Goal: Task Accomplishment & Management: Manage account settings

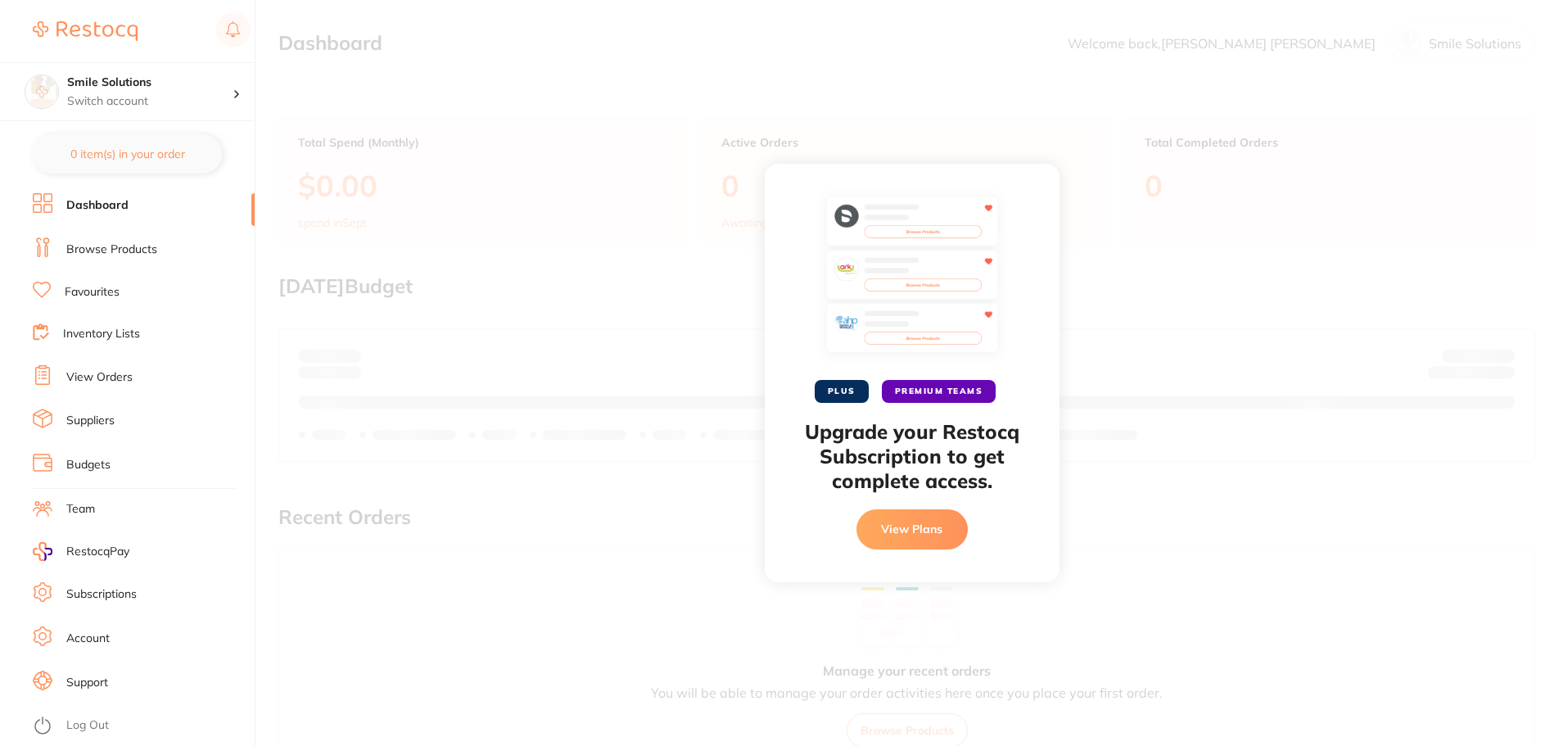
drag, startPoint x: 552, startPoint y: 205, endPoint x: 350, endPoint y: 170, distance: 205.0
click at [552, 202] on div "PLUS PREMIUM TEAMS Upgrade your Restocq Subscription to get complete access. Vi…" at bounding box center [912, 373] width 1313 height 746
click at [131, 245] on link "Browse Products" at bounding box center [112, 250] width 91 height 17
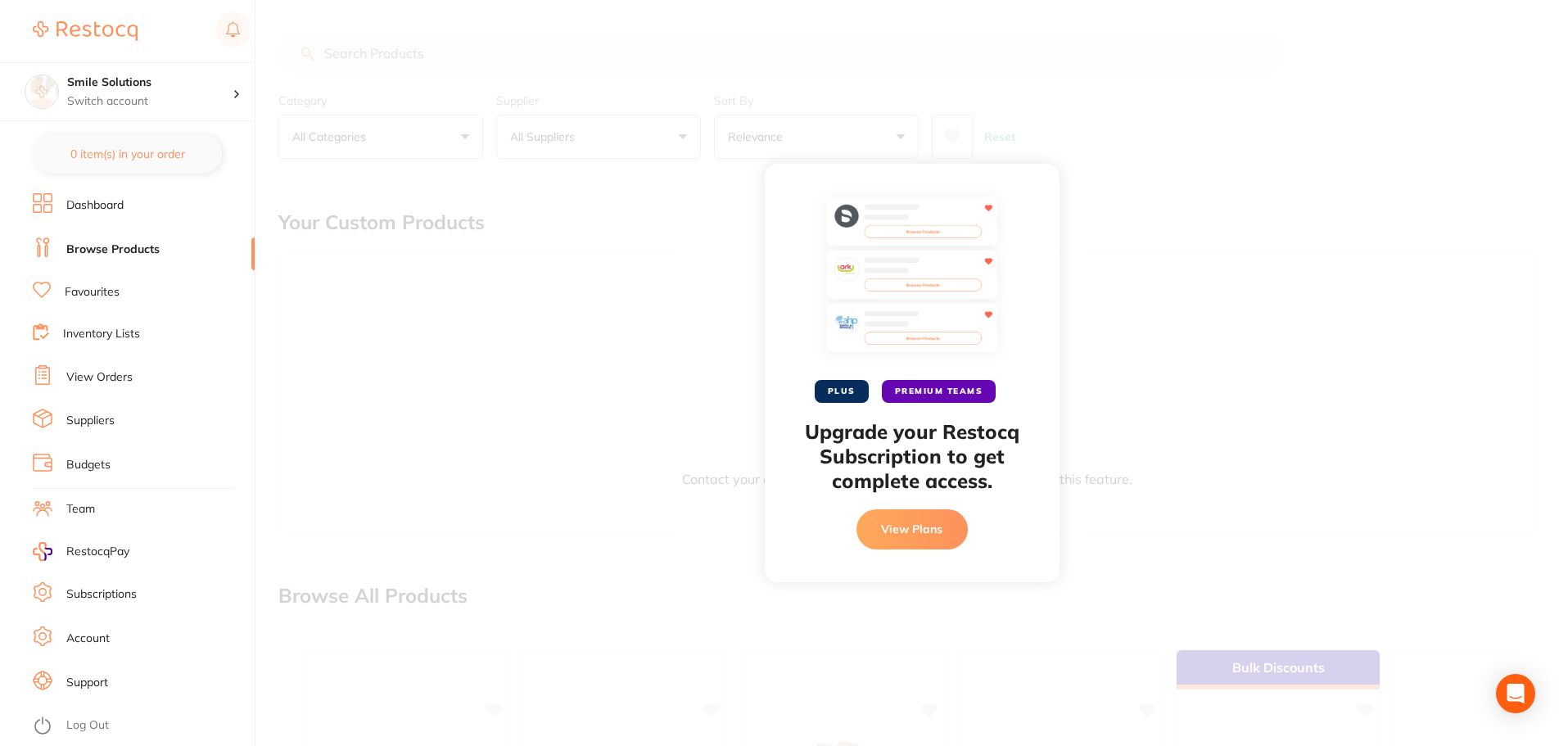
click at [97, 417] on li "Suppliers" at bounding box center [144, 421] width 222 height 25
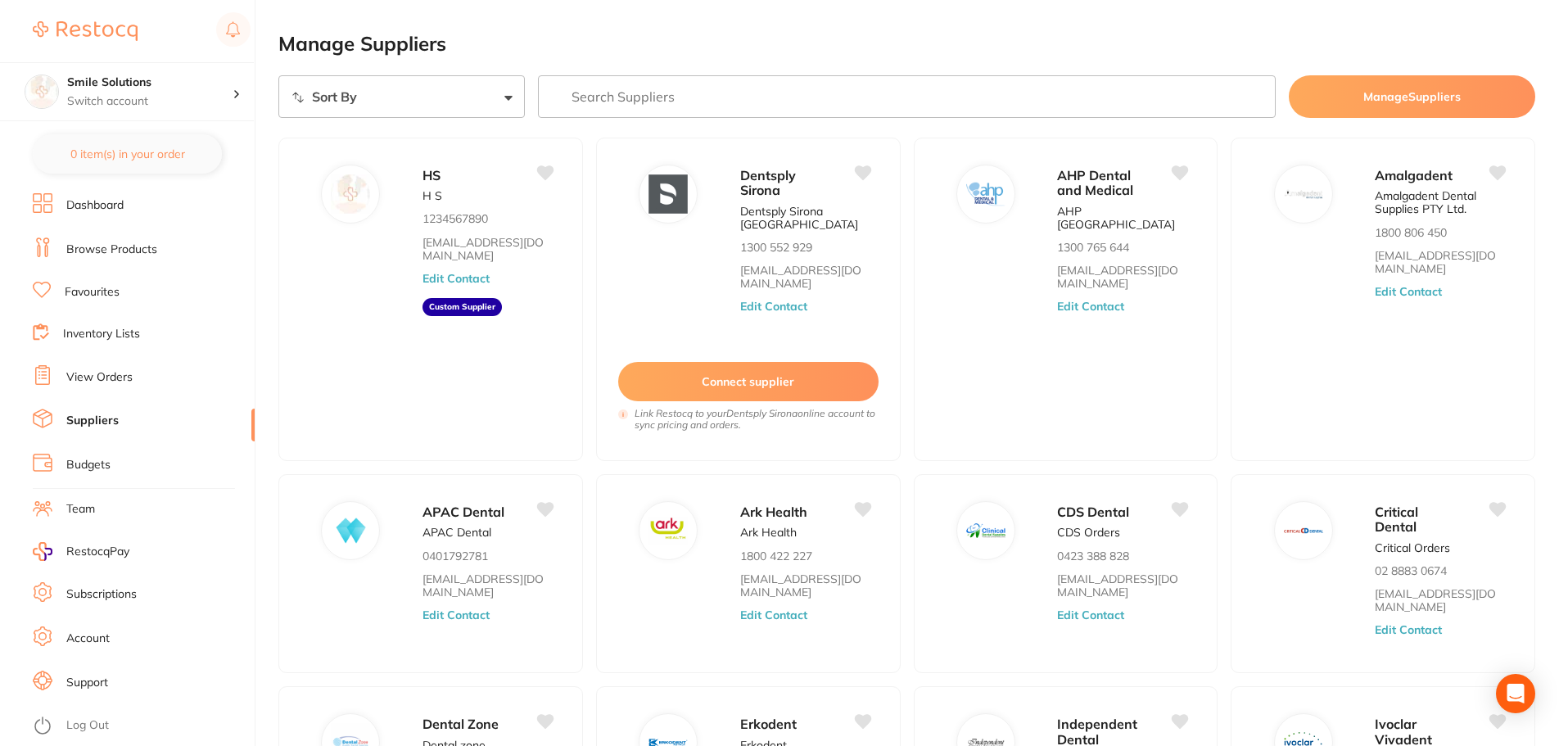
click at [123, 421] on li "Suppliers" at bounding box center [144, 421] width 222 height 25
drag, startPoint x: 1459, startPoint y: 128, endPoint x: 1461, endPoint y: 120, distance: 8.2
click at [1461, 123] on section "Sort By A-Z Z-A Manage Suppliers HS H S 1234567890 abc@abc.com Edit Contact Cus…" at bounding box center [907, 520] width 1257 height 890
click at [1461, 111] on button "Manage Suppliers" at bounding box center [1412, 96] width 247 height 43
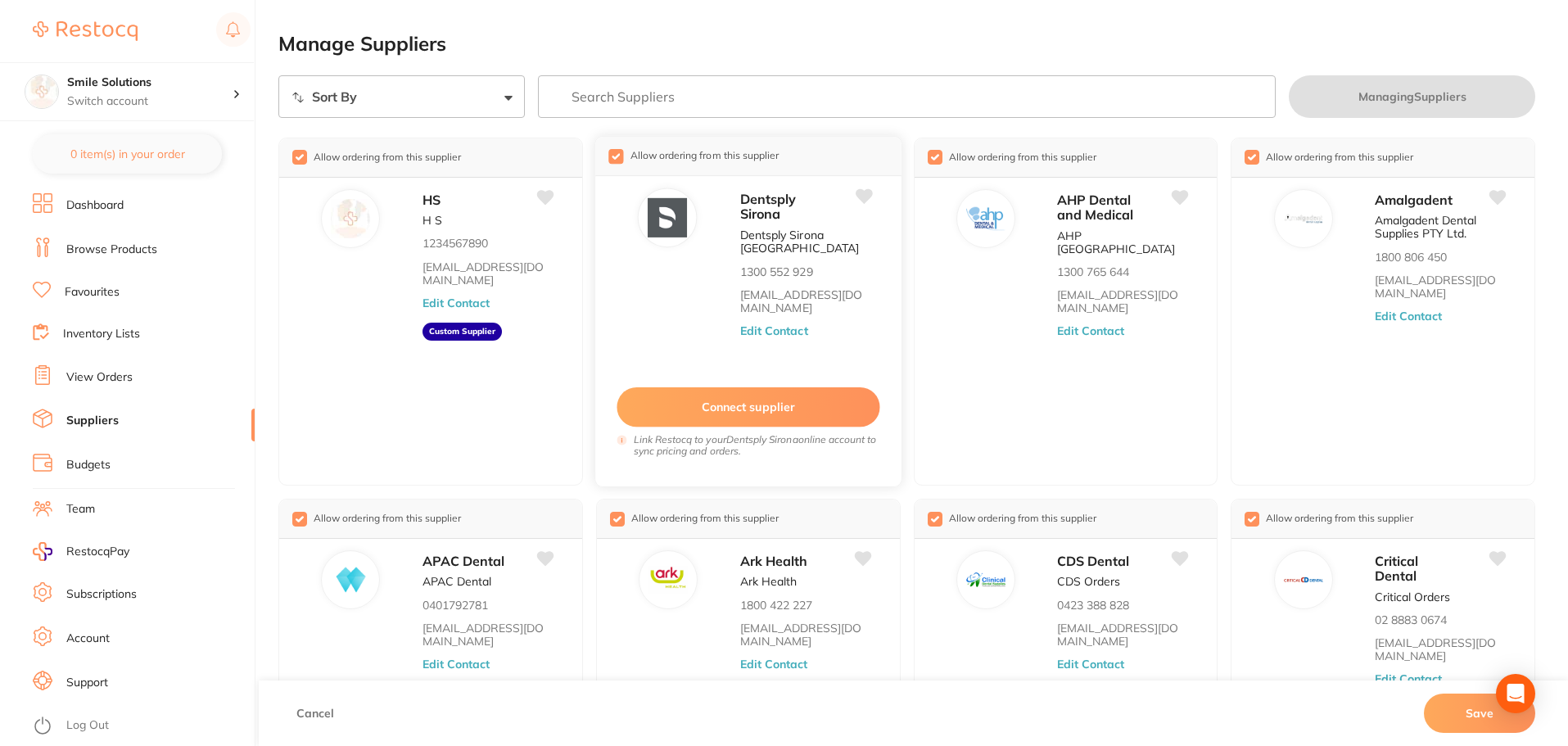
click at [756, 412] on button "Connect supplier" at bounding box center [748, 407] width 263 height 40
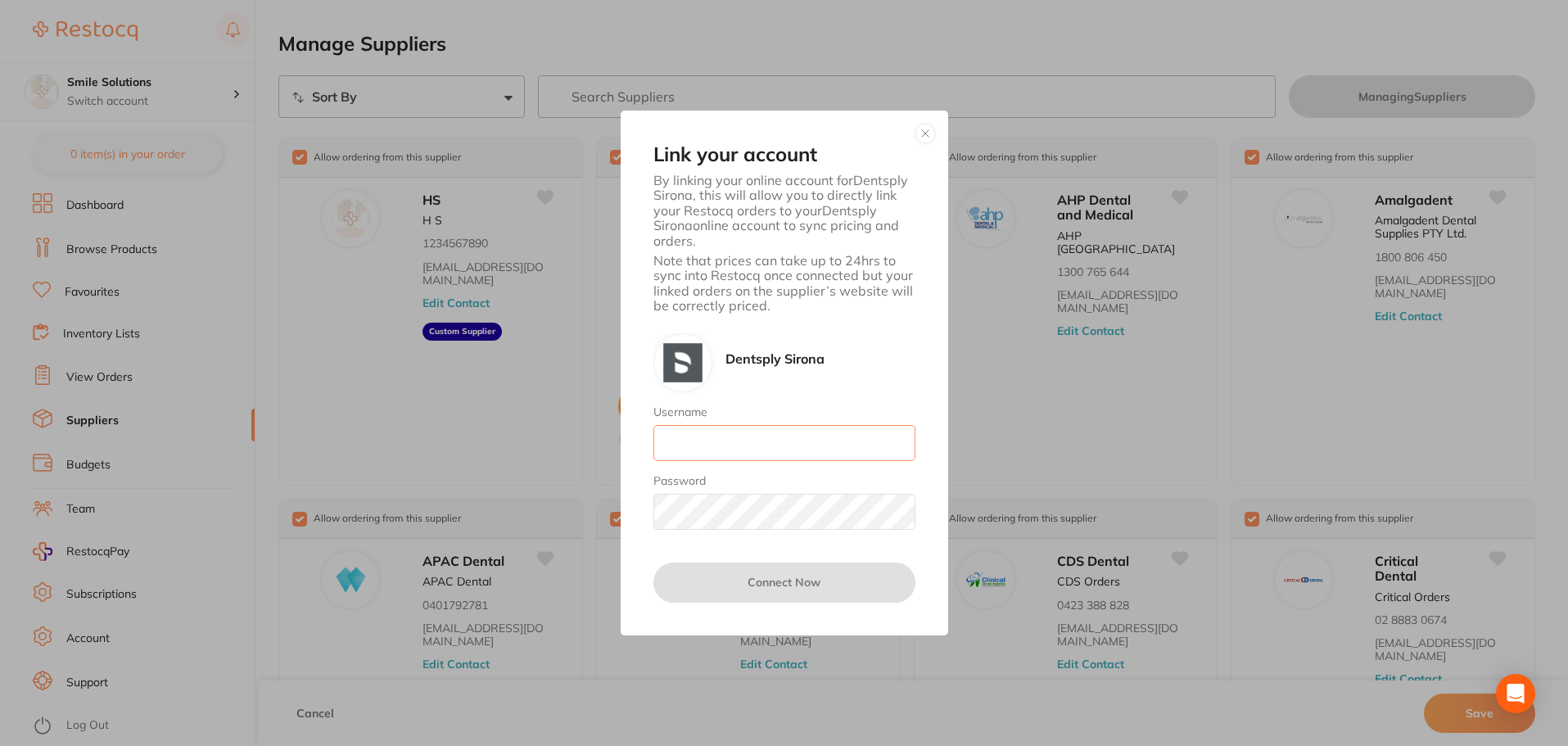
click at [755, 449] on input "Username" at bounding box center [784, 442] width 262 height 36
click at [831, 354] on div "Dentsply Sirona" at bounding box center [784, 362] width 262 height 59
click at [817, 428] on input "Username" at bounding box center [784, 442] width 262 height 36
click at [701, 492] on div "Password" at bounding box center [784, 503] width 262 height 56
click at [723, 441] on input "Username" at bounding box center [784, 442] width 262 height 36
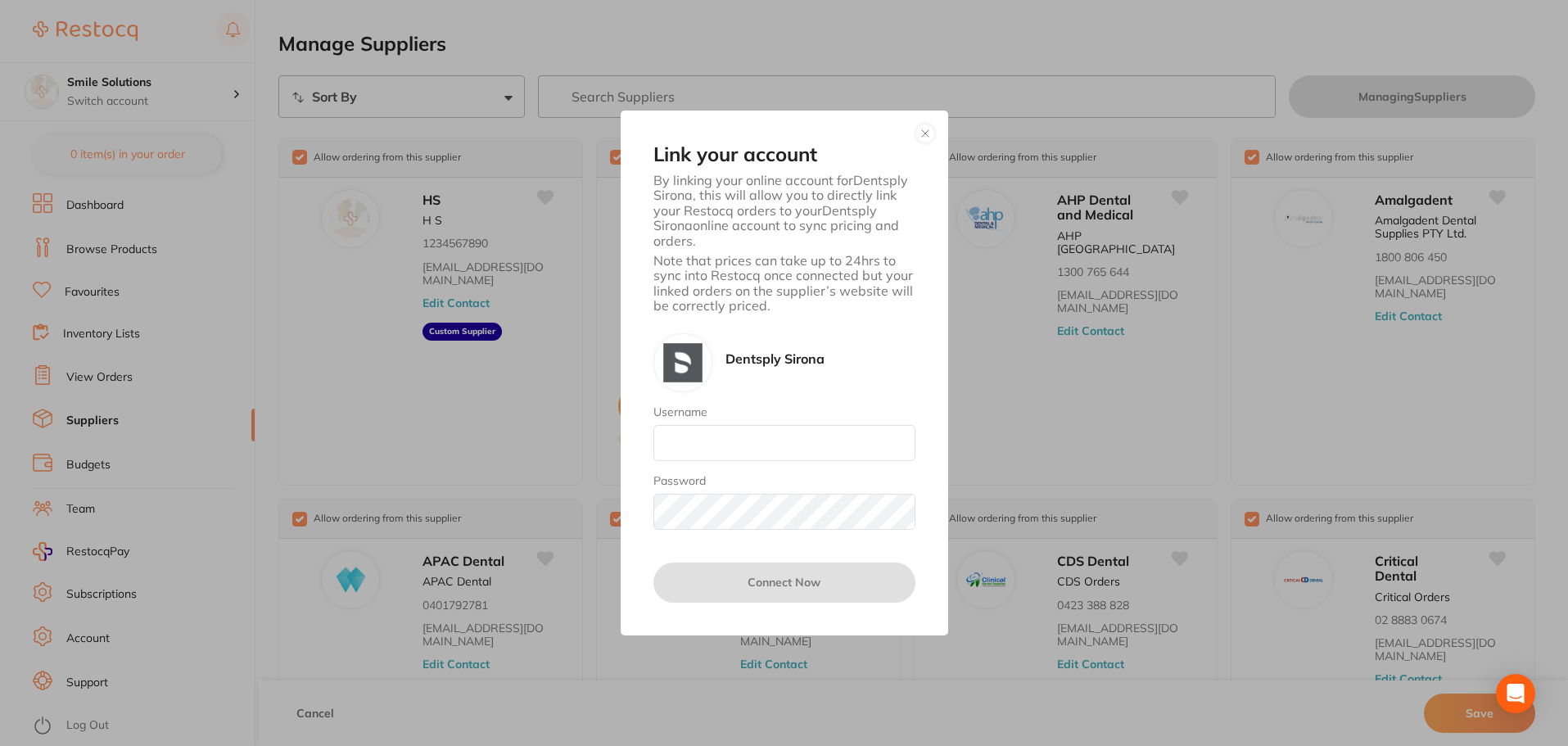
click at [833, 394] on div "Dentsply Sirona Username Password" at bounding box center [784, 432] width 262 height 197
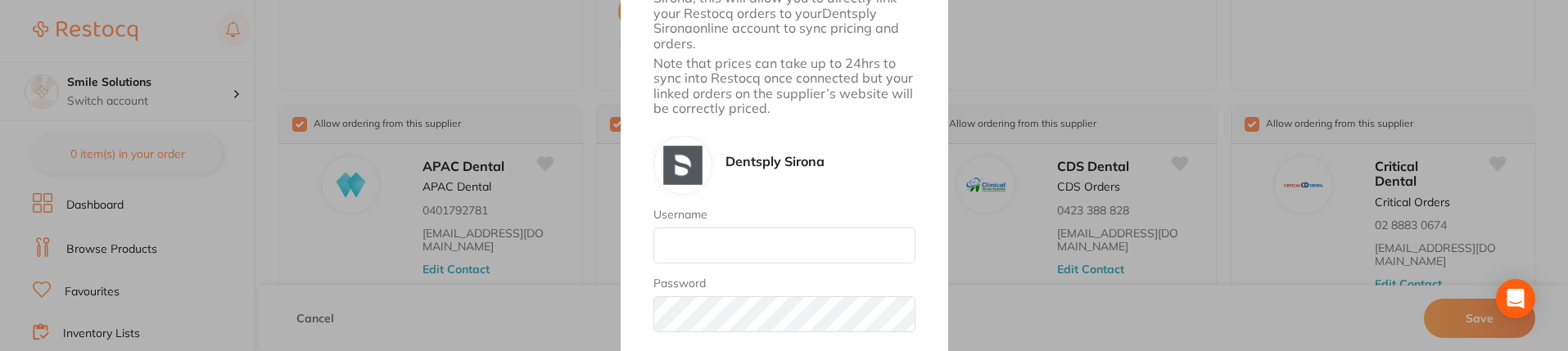
scroll to position [410, 0]
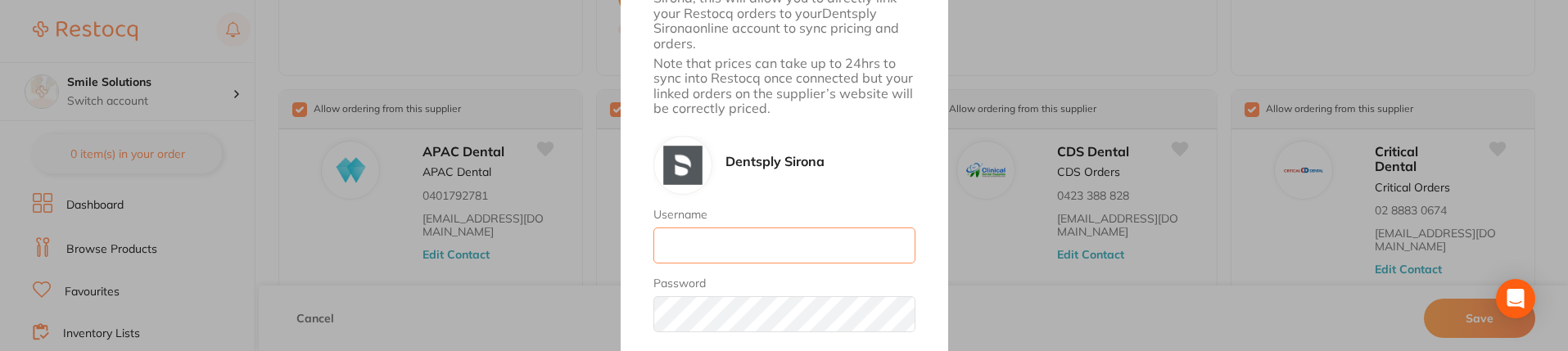
click at [694, 259] on input "Username" at bounding box center [784, 245] width 262 height 36
type input "fdgfd"
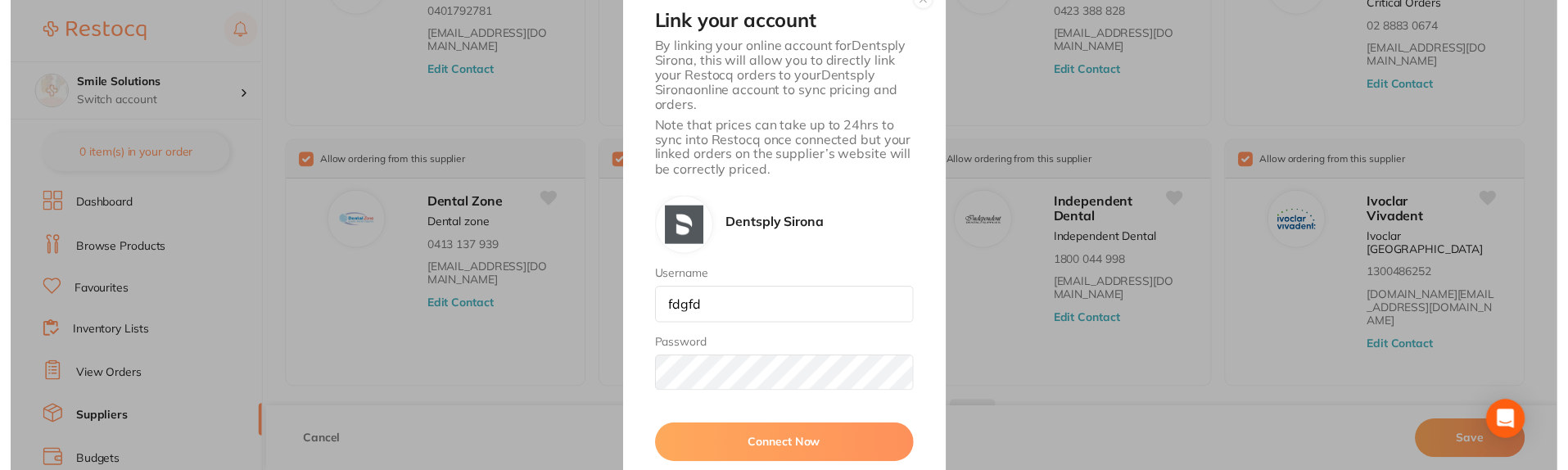
scroll to position [593, 0]
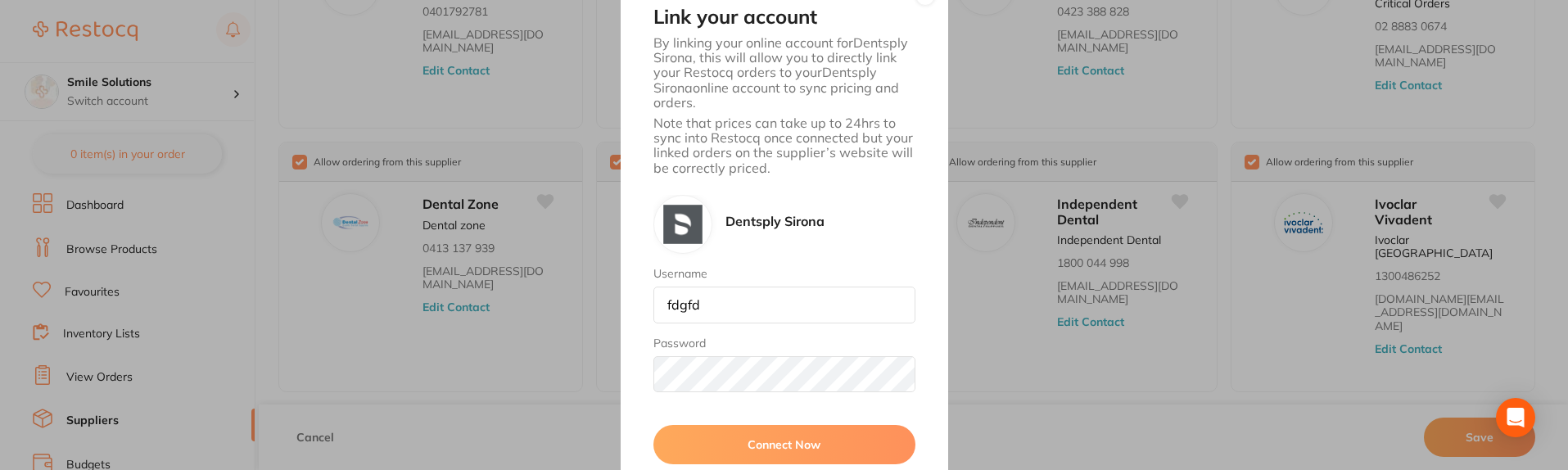
click at [752, 440] on button "Connect Now" at bounding box center [784, 444] width 262 height 39
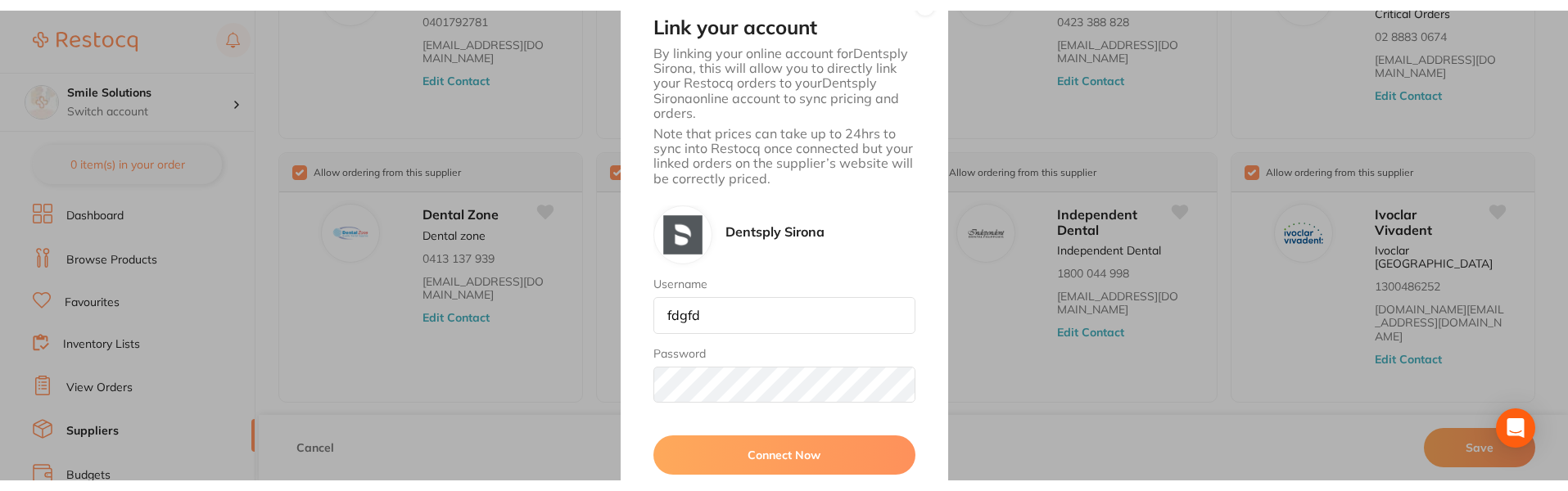
scroll to position [0, 0]
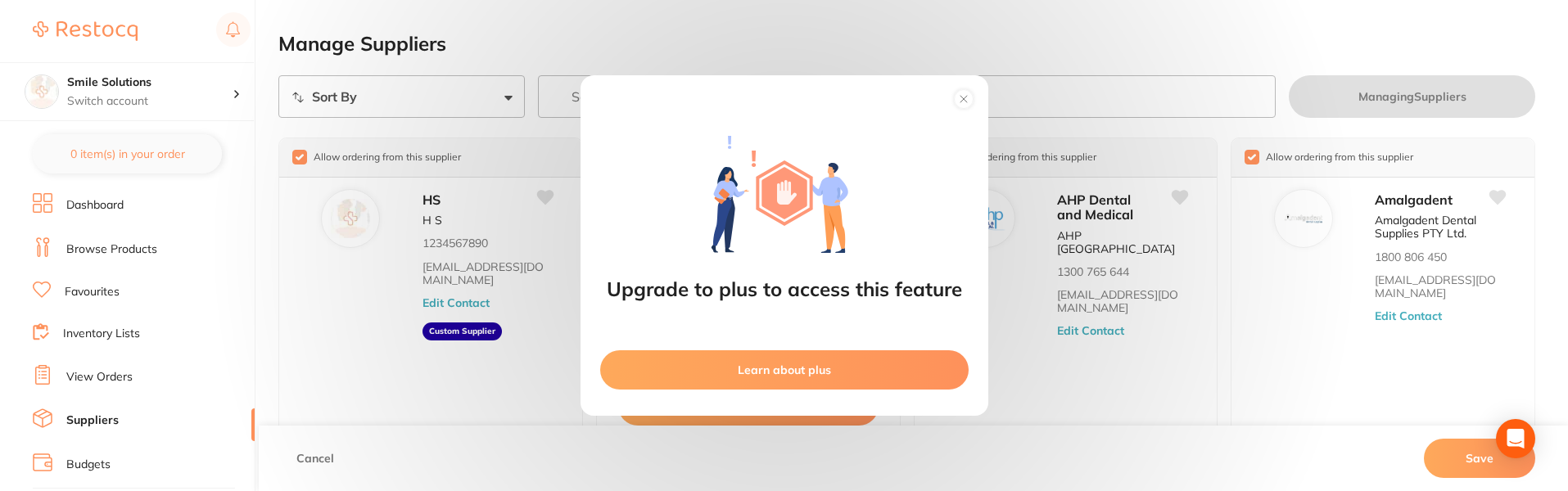
click at [962, 94] on circle at bounding box center [964, 100] width 19 height 19
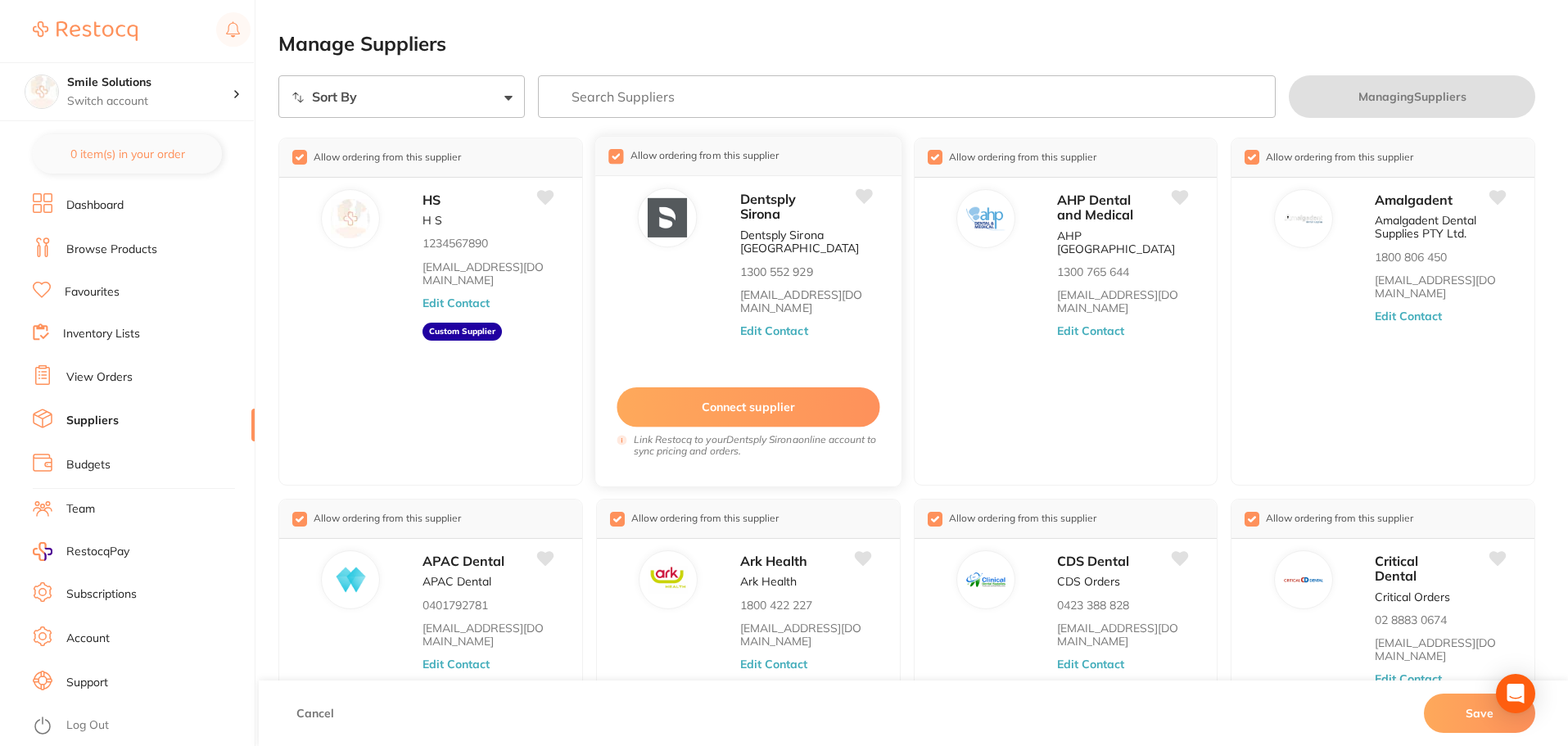
click at [795, 405] on button "Connect supplier" at bounding box center [748, 407] width 263 height 40
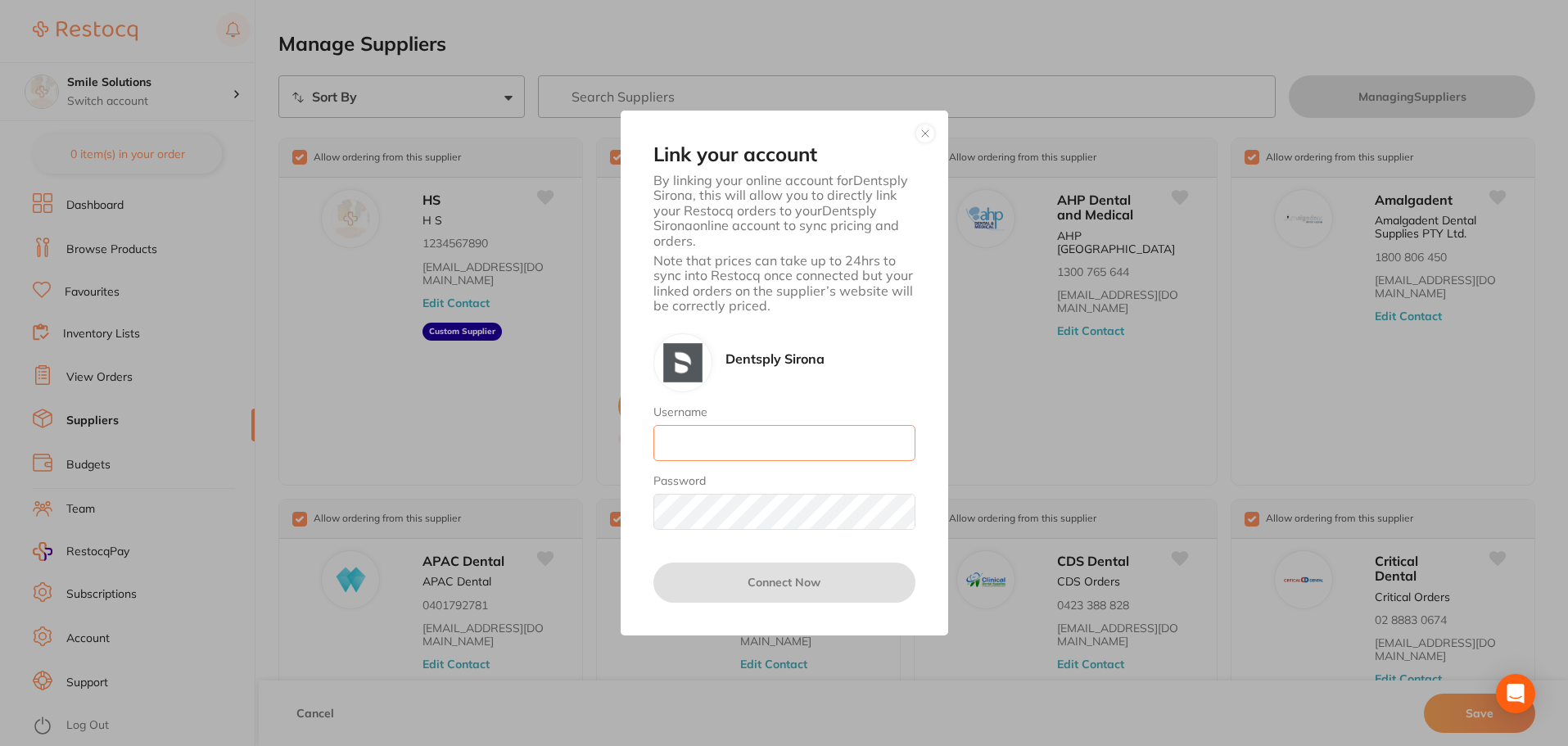
click at [801, 441] on input "Username" at bounding box center [784, 442] width 262 height 36
type input "[EMAIL_ADDRESS][DOMAIN_NAME]"
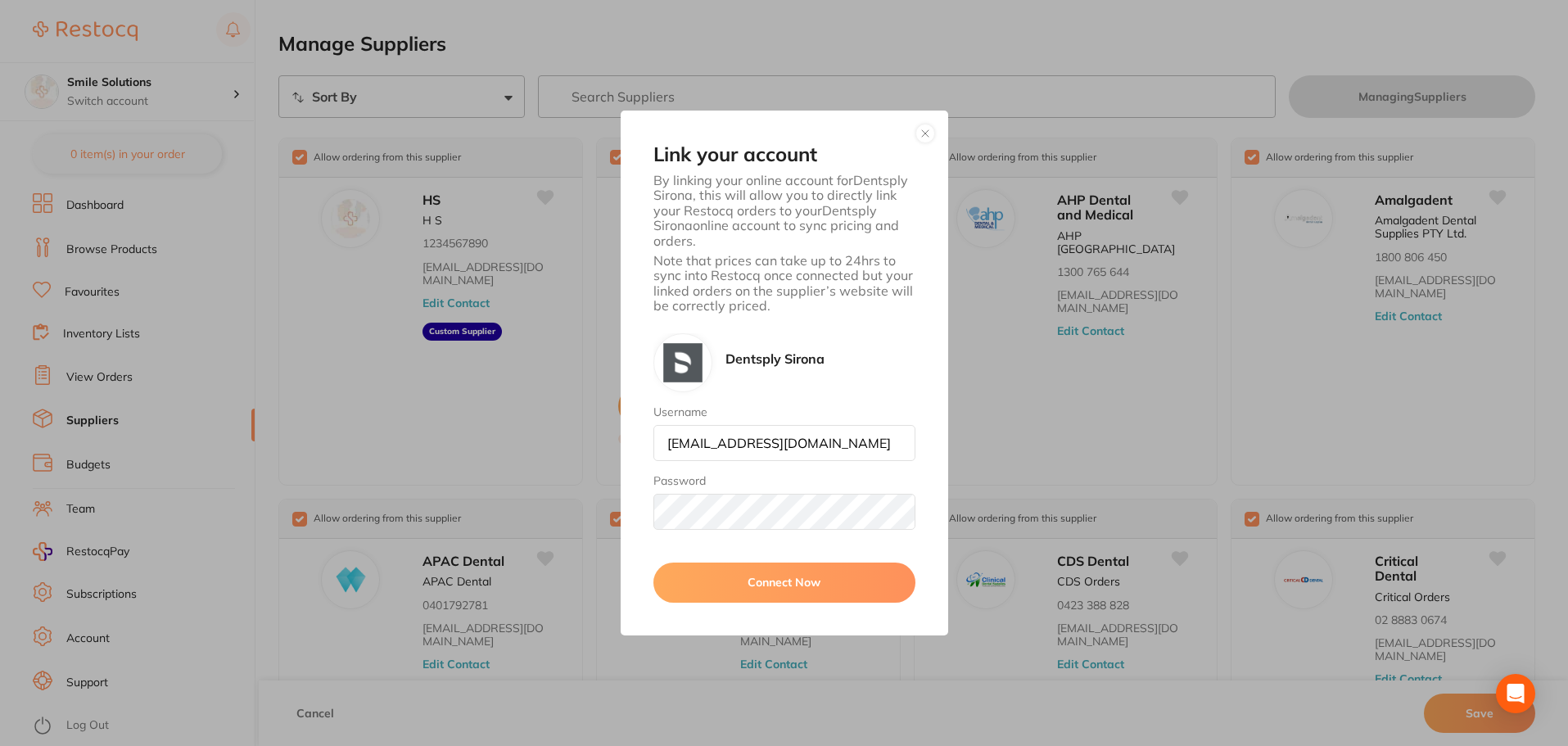
click at [751, 571] on button "Connect Now" at bounding box center [784, 582] width 262 height 39
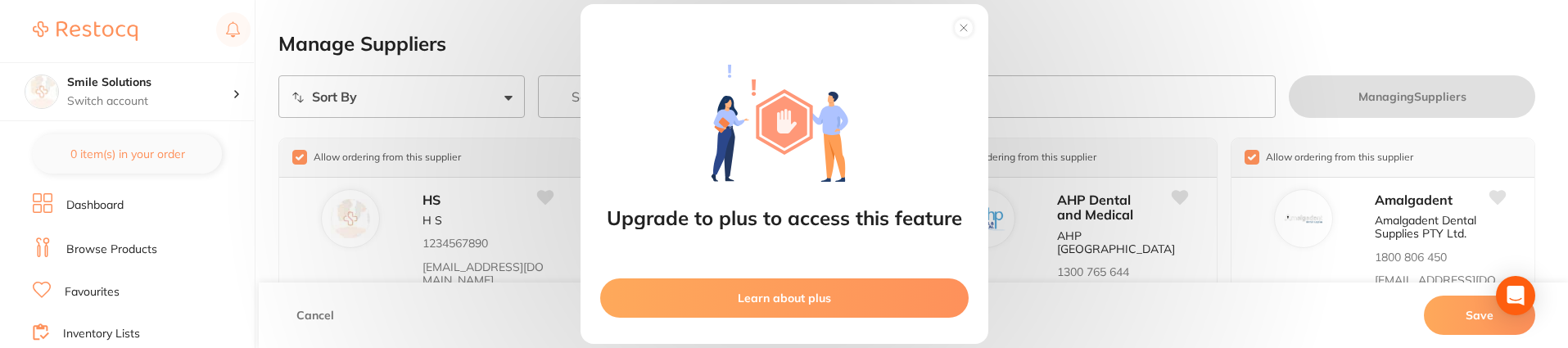
click at [970, 25] on circle at bounding box center [964, 28] width 19 height 19
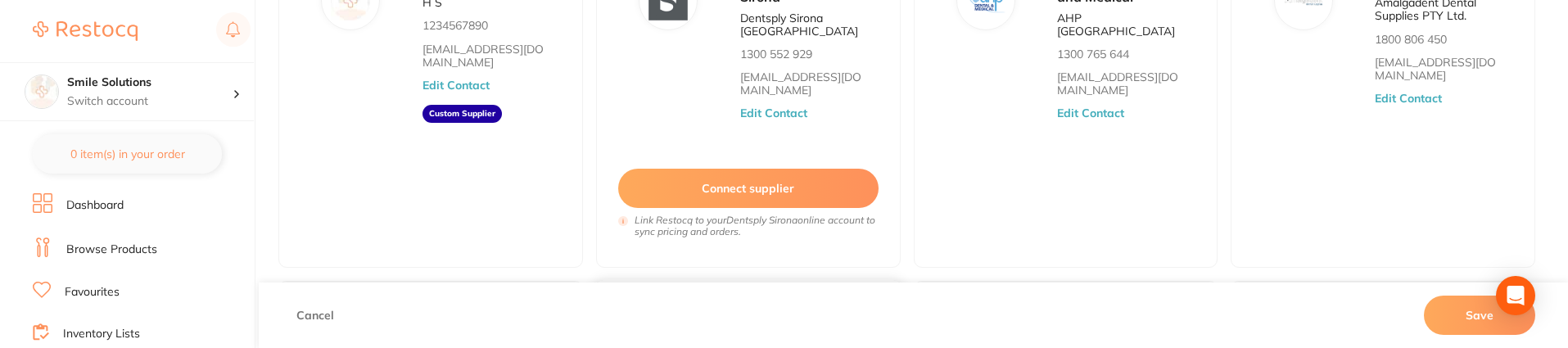
scroll to position [327, 0]
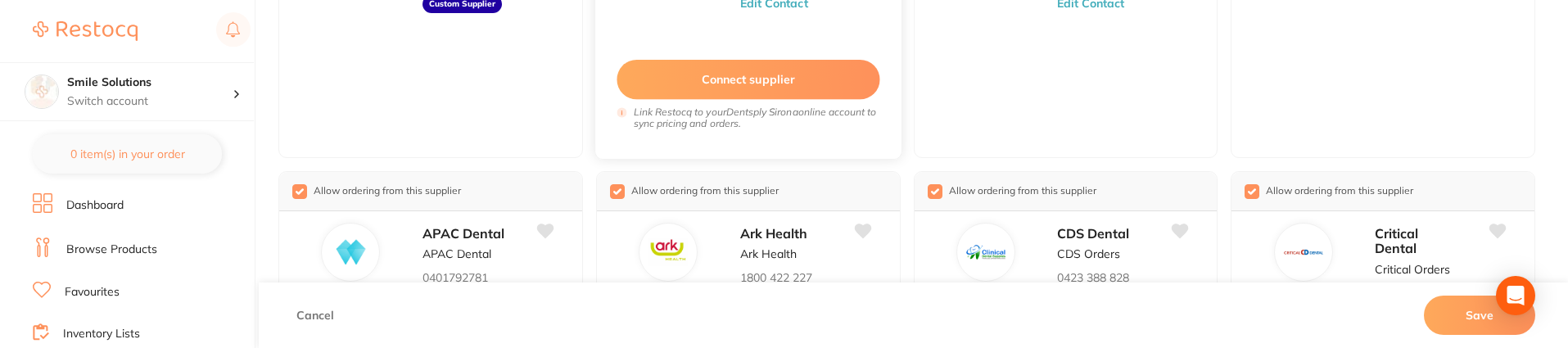
click at [805, 57] on div "Connect supplier Link Restocq to your Dentsply Sirona online account to sync pr…" at bounding box center [748, 87] width 289 height 112
click at [784, 81] on button "Connect supplier" at bounding box center [748, 80] width 263 height 40
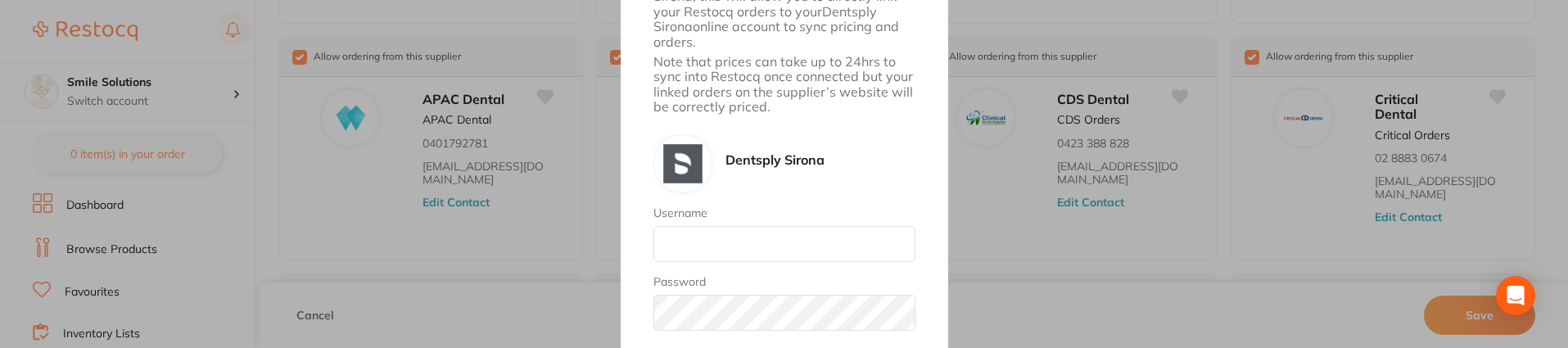
scroll to position [573, 0]
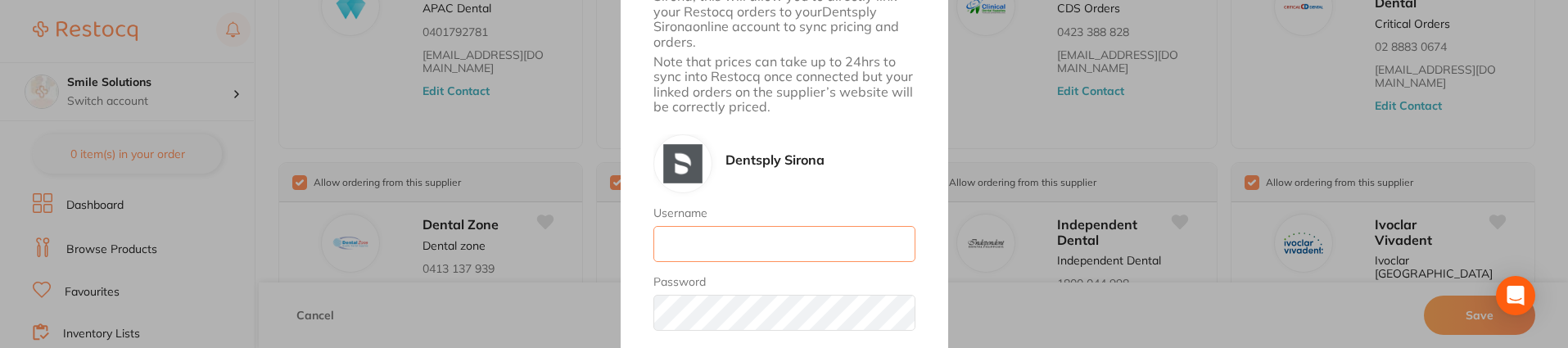
click at [736, 234] on input "Username" at bounding box center [784, 243] width 262 height 36
type input "[EMAIL_ADDRESS][DOMAIN_NAME]"
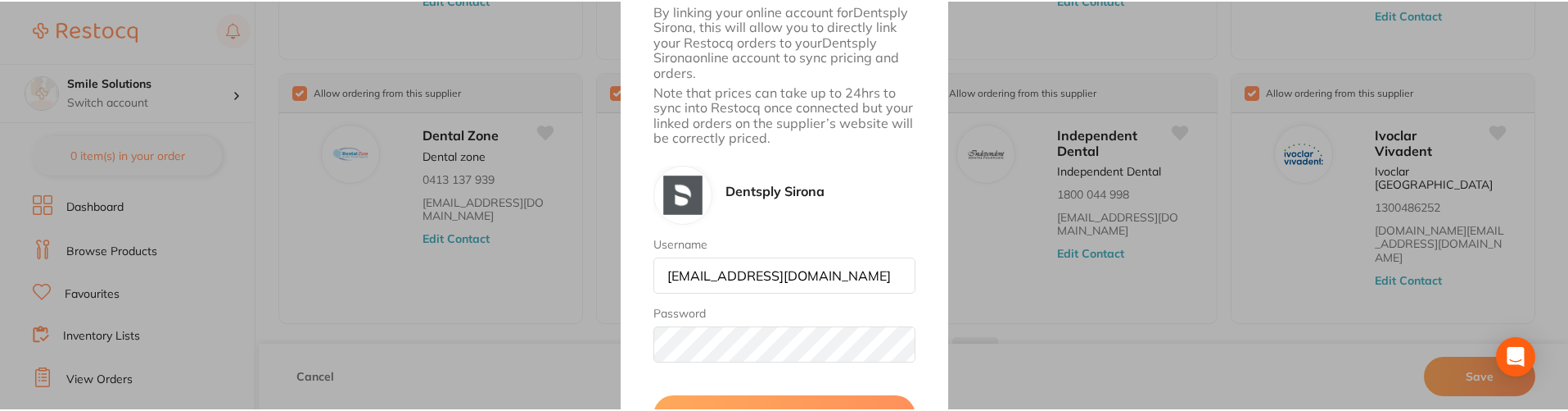
scroll to position [661, 0]
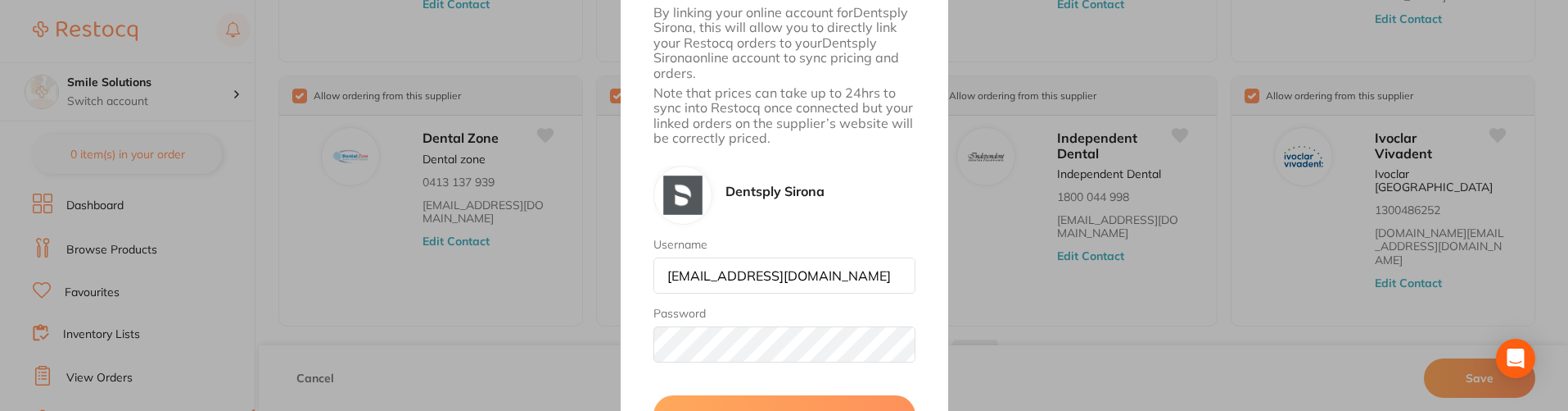
click at [848, 405] on button "Connect Now" at bounding box center [784, 415] width 262 height 39
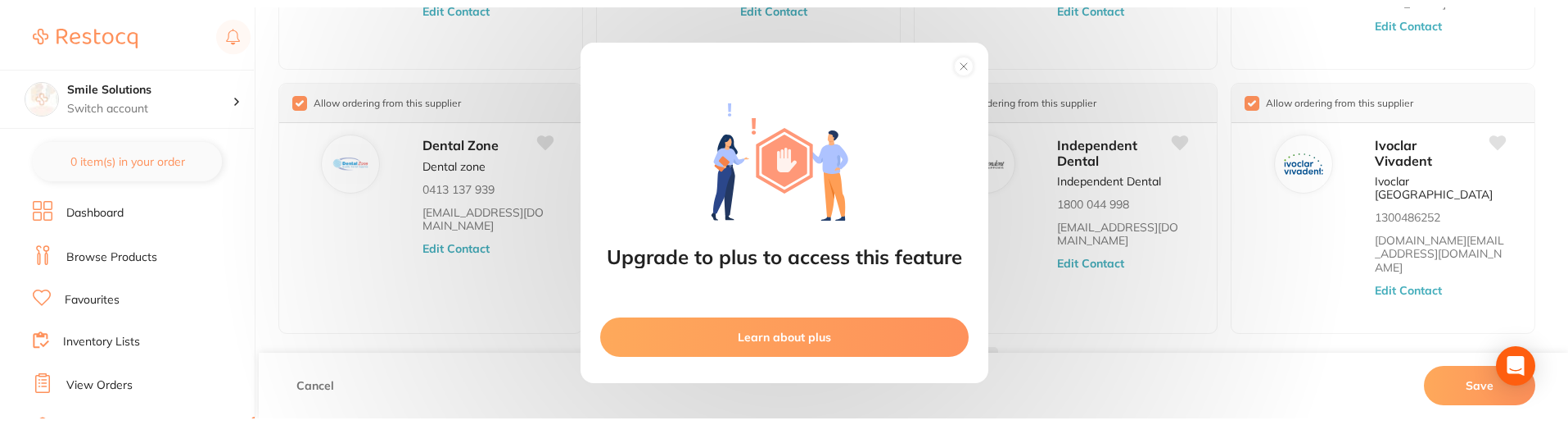
scroll to position [0, 0]
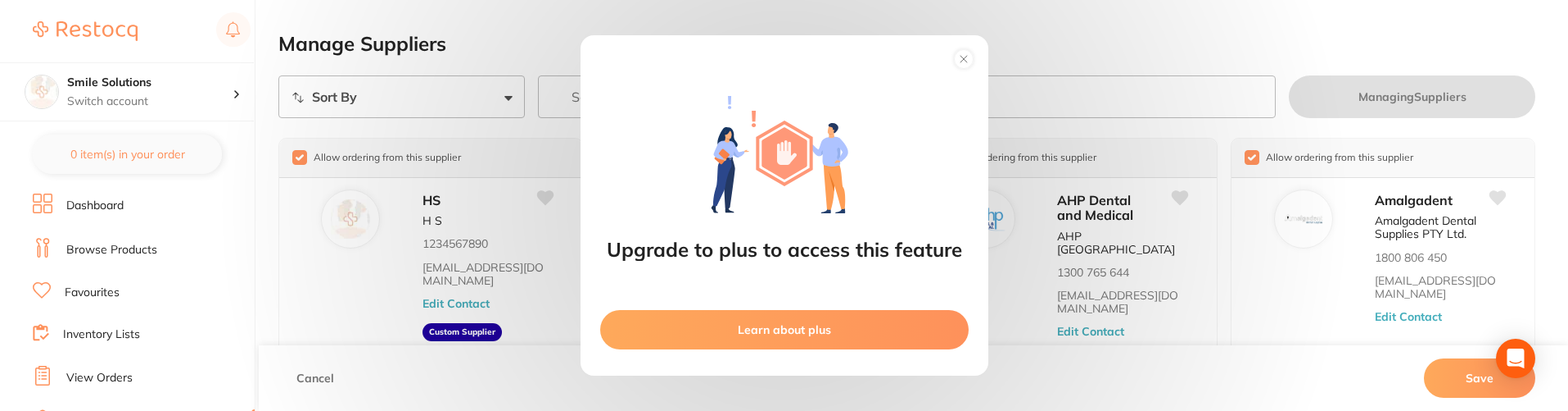
click at [1041, 408] on div "Upgrade to plus to access this feature Learn about plus" at bounding box center [784, 205] width 1568 height 411
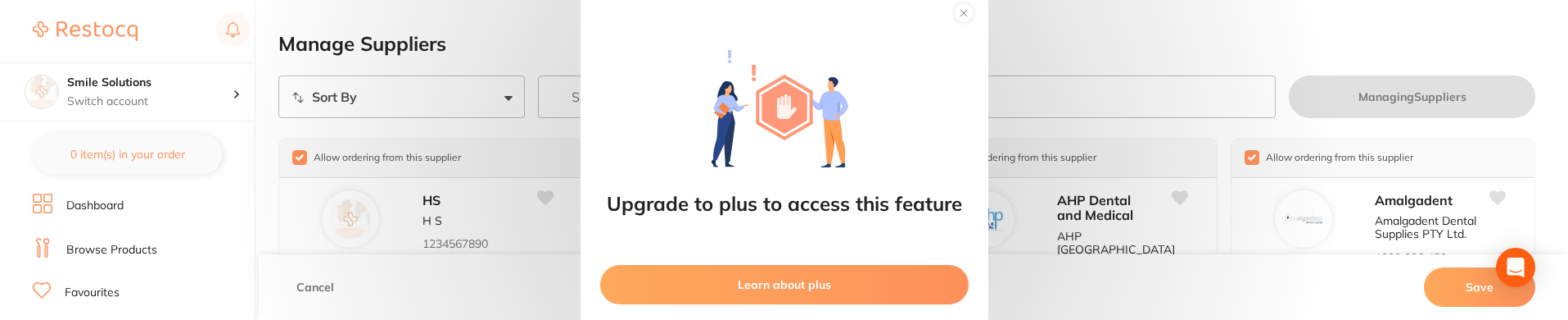
click at [552, 25] on div "Upgrade to plus to access this feature Learn about plus" at bounding box center [784, 160] width 1568 height 320
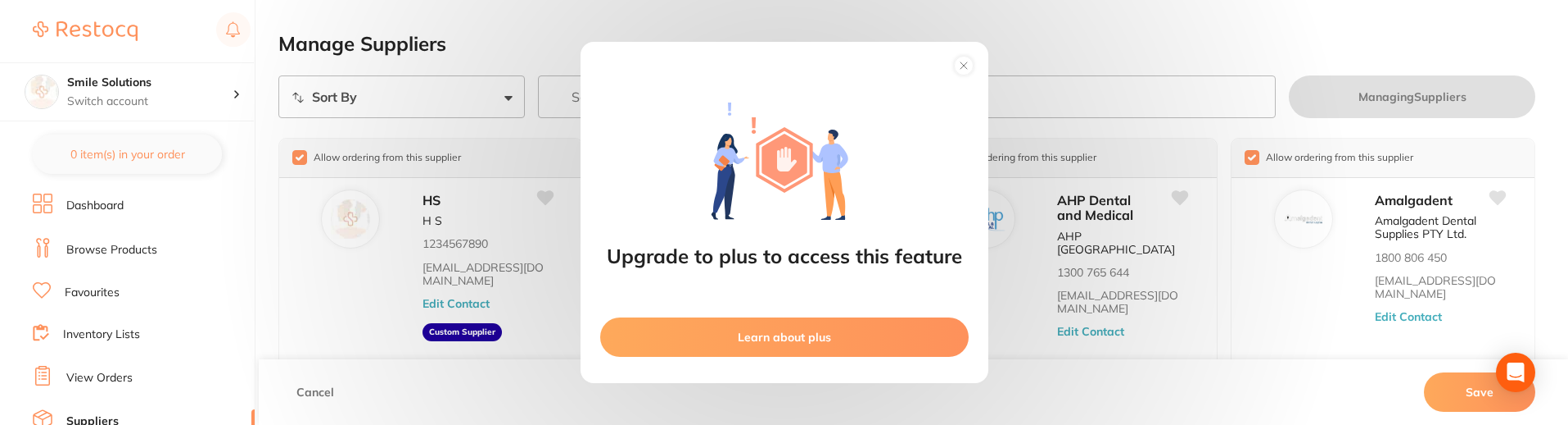
click at [959, 67] on circle at bounding box center [964, 67] width 19 height 19
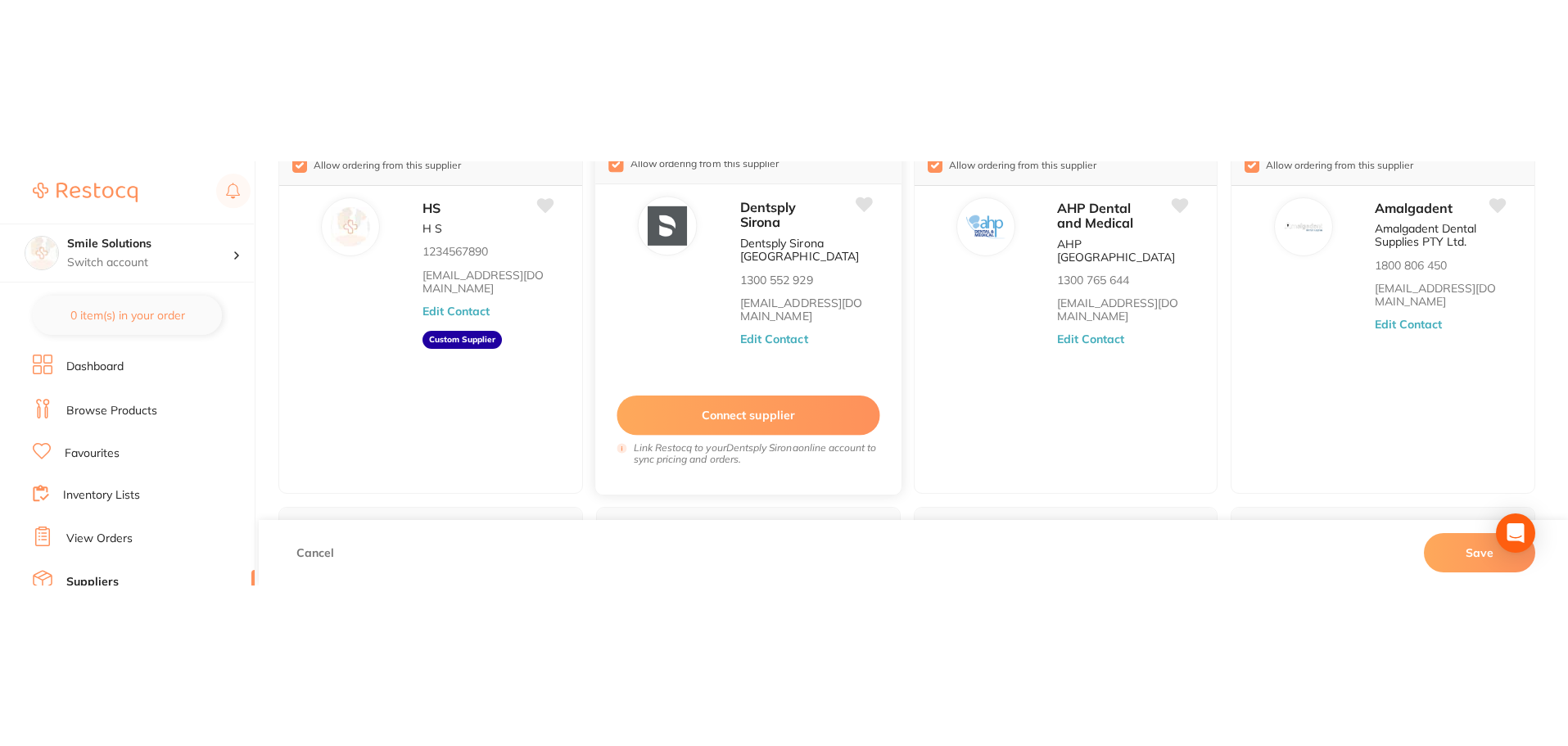
scroll to position [164, 0]
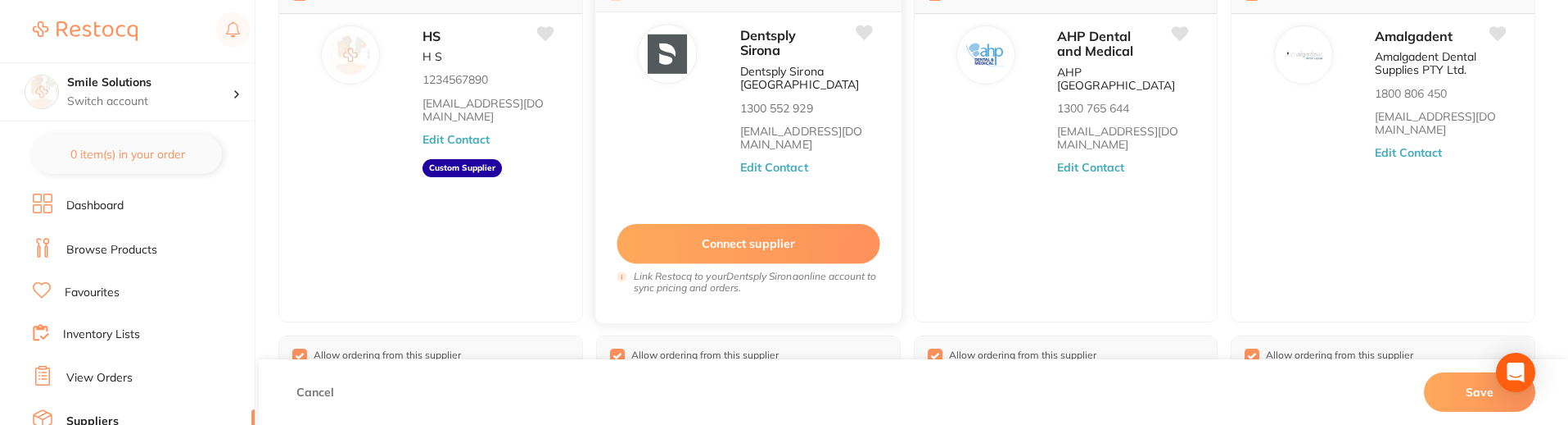
click at [749, 226] on button "Connect supplier" at bounding box center [748, 244] width 263 height 40
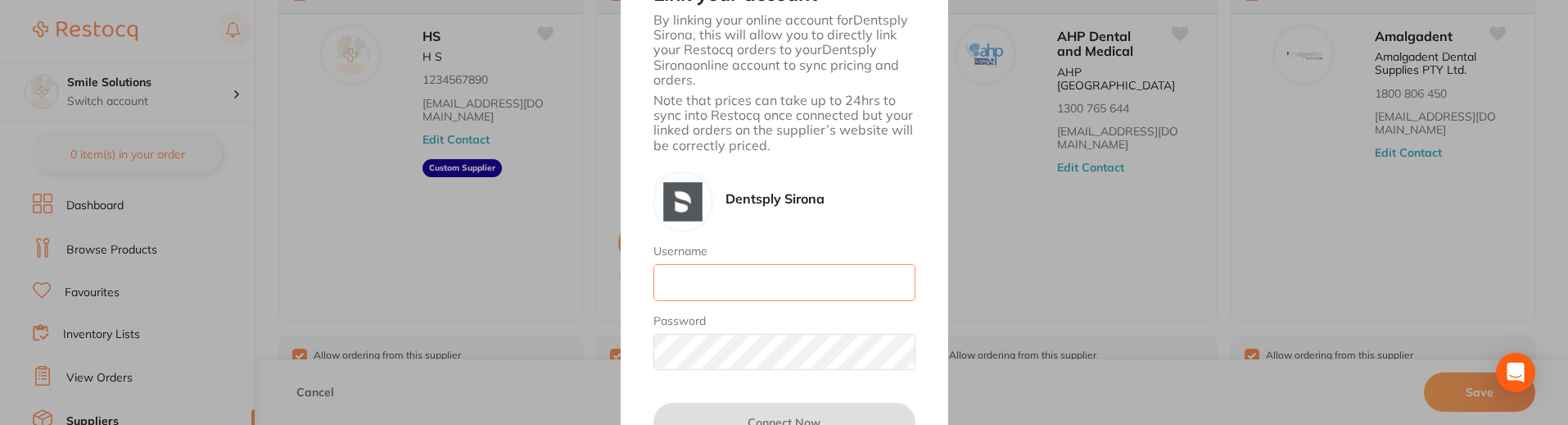
click at [703, 286] on input "Username" at bounding box center [784, 281] width 262 height 36
click at [703, 272] on input "Username" at bounding box center [784, 281] width 262 height 36
drag, startPoint x: 697, startPoint y: 284, endPoint x: 692, endPoint y: 302, distance: 18.7
click at [697, 284] on input "Username" at bounding box center [784, 281] width 262 height 36
click at [691, 280] on input "Username" at bounding box center [784, 281] width 262 height 36
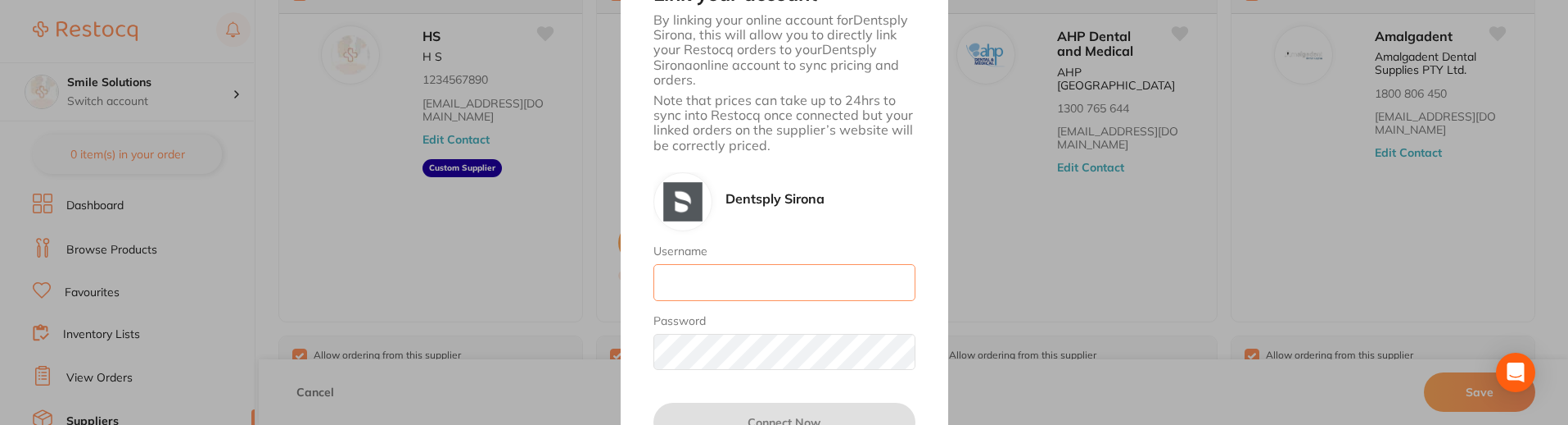
click at [691, 286] on input "Username" at bounding box center [784, 281] width 262 height 36
click at [687, 287] on input "Username" at bounding box center [784, 281] width 262 height 36
click at [702, 286] on input "Username" at bounding box center [784, 281] width 262 height 36
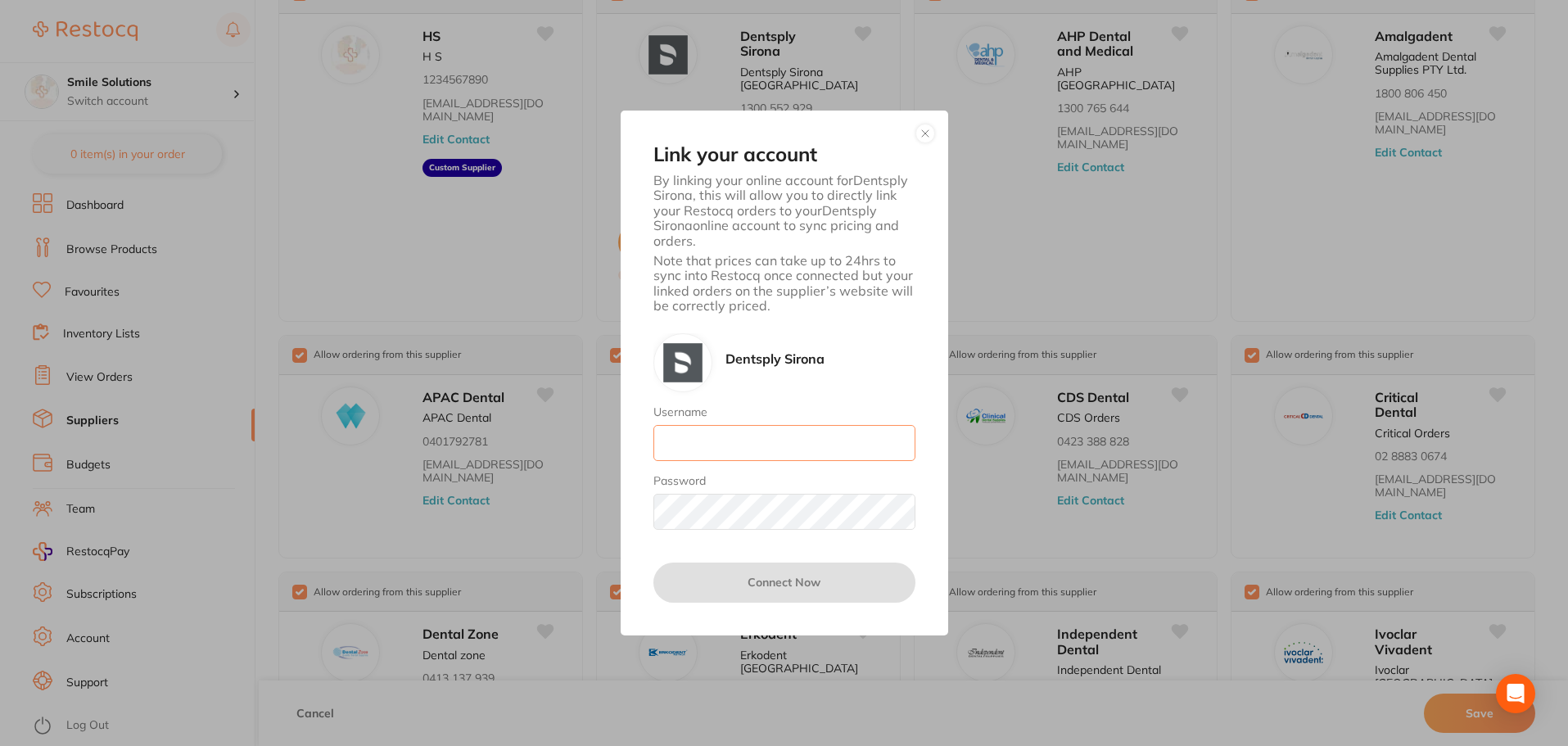
click at [728, 451] on input "Username" at bounding box center [784, 442] width 262 height 36
click at [354, 324] on div "Link your account By linking your online account for Dentsply Sirona , this wil…" at bounding box center [784, 373] width 1568 height 746
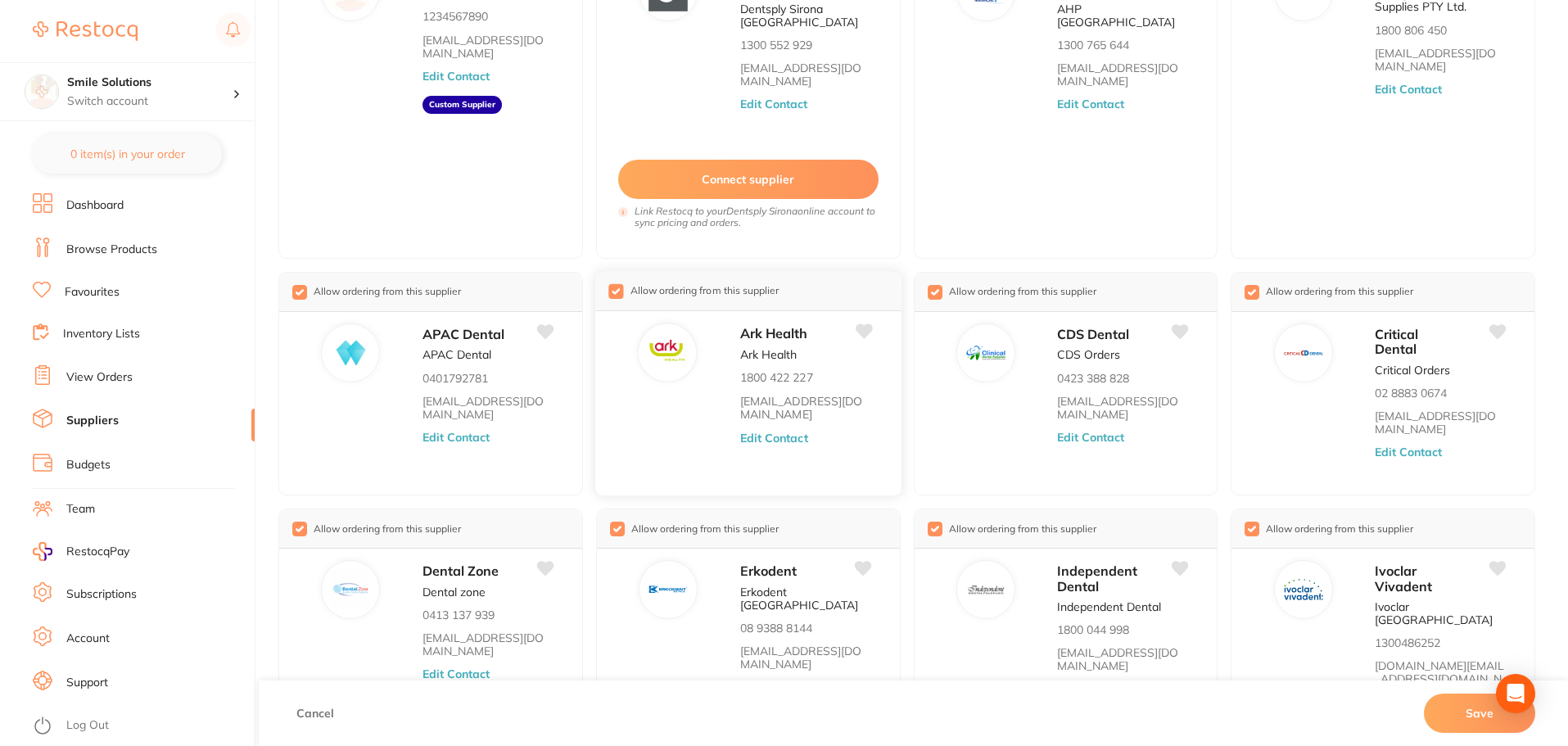
scroll to position [325, 0]
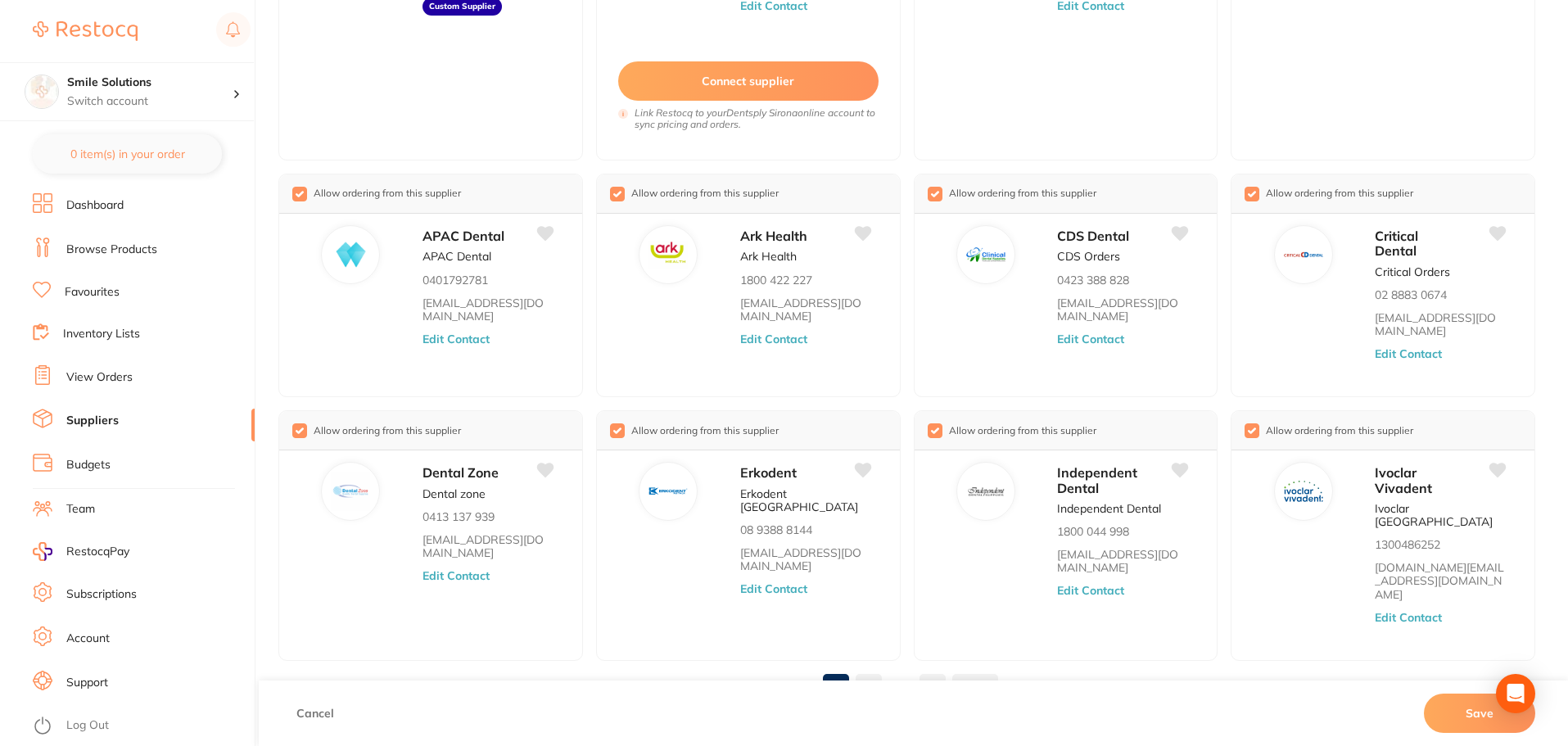
click at [868, 671] on link "2" at bounding box center [869, 686] width 26 height 32
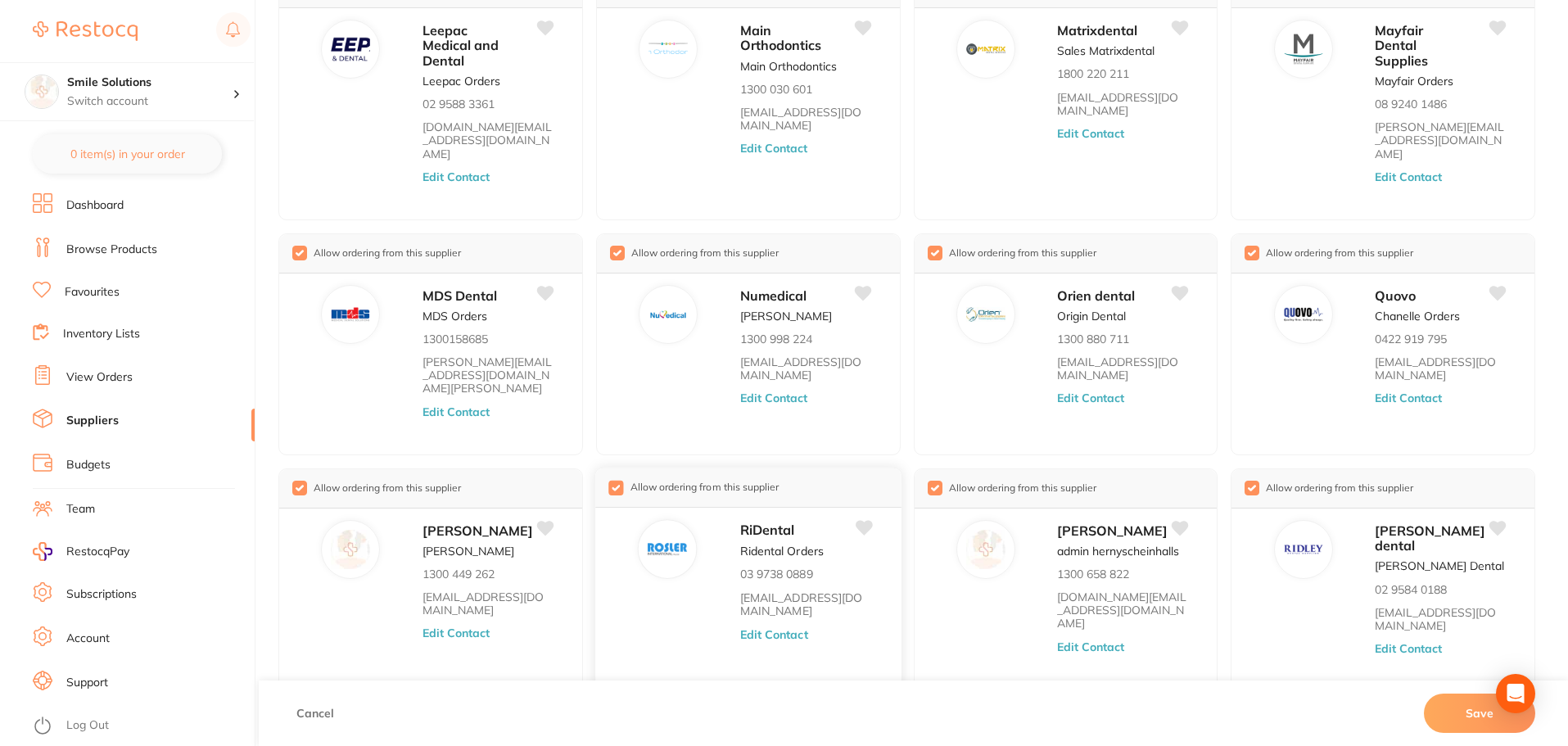
scroll to position [187, 0]
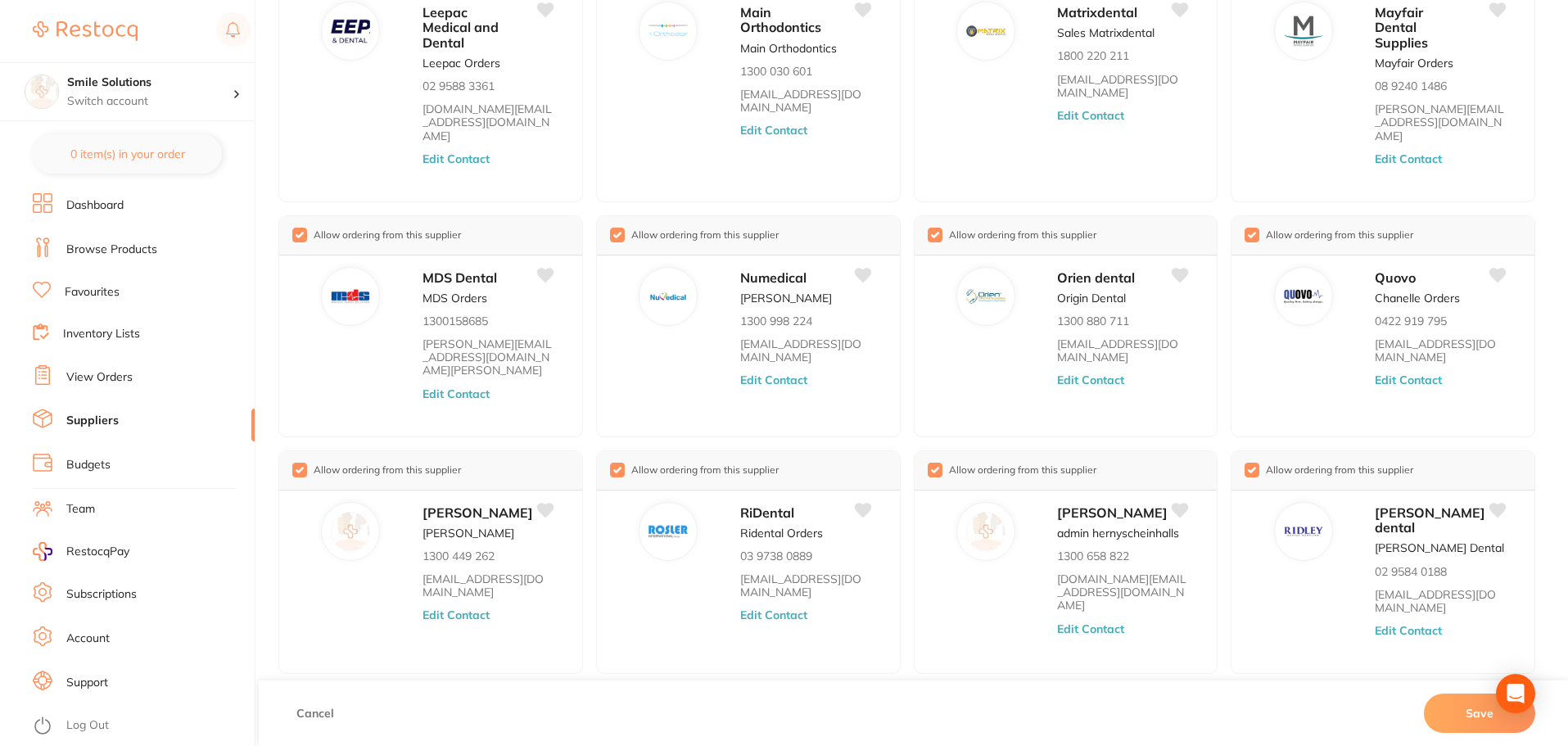
click at [946, 684] on link "3" at bounding box center [941, 700] width 26 height 32
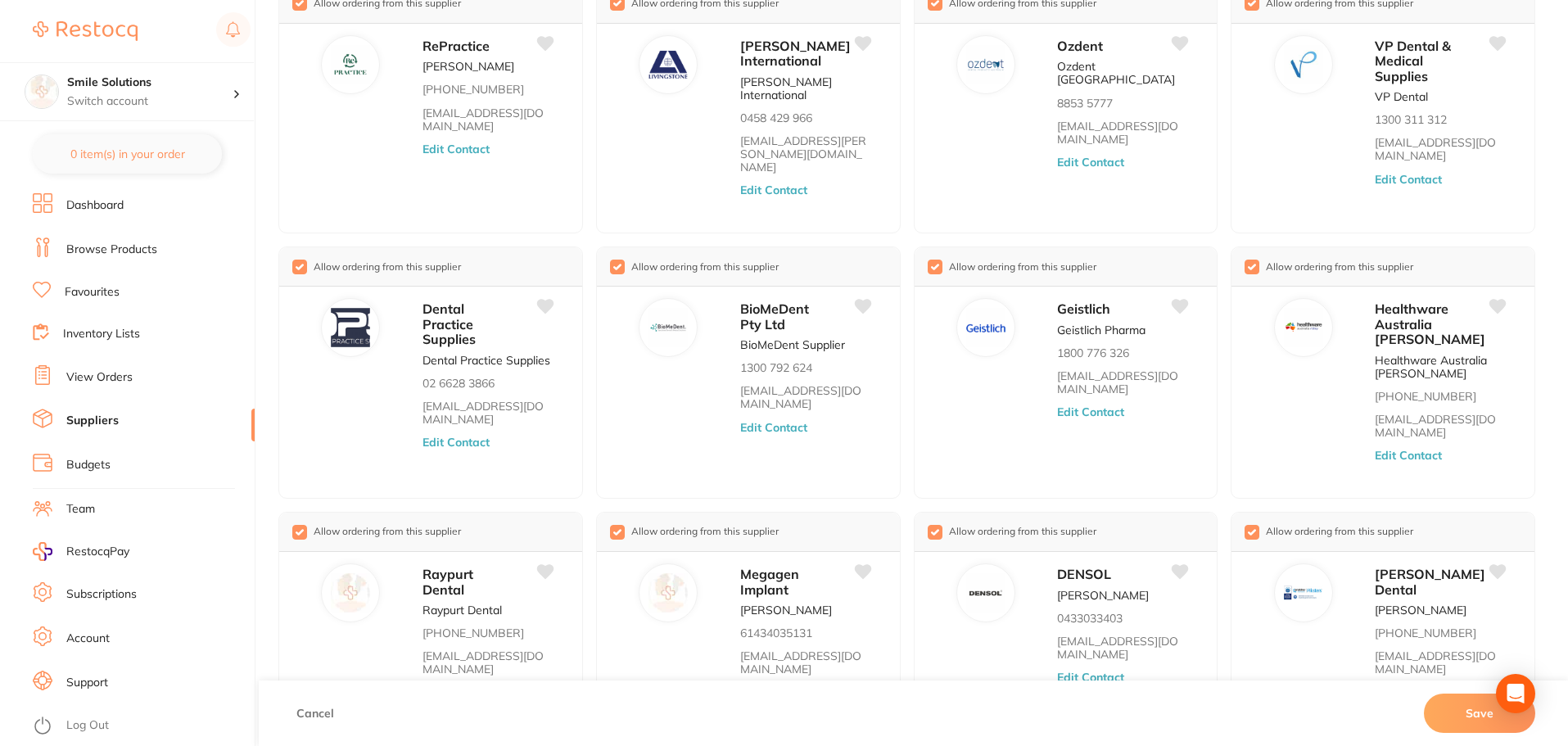
scroll to position [244, 0]
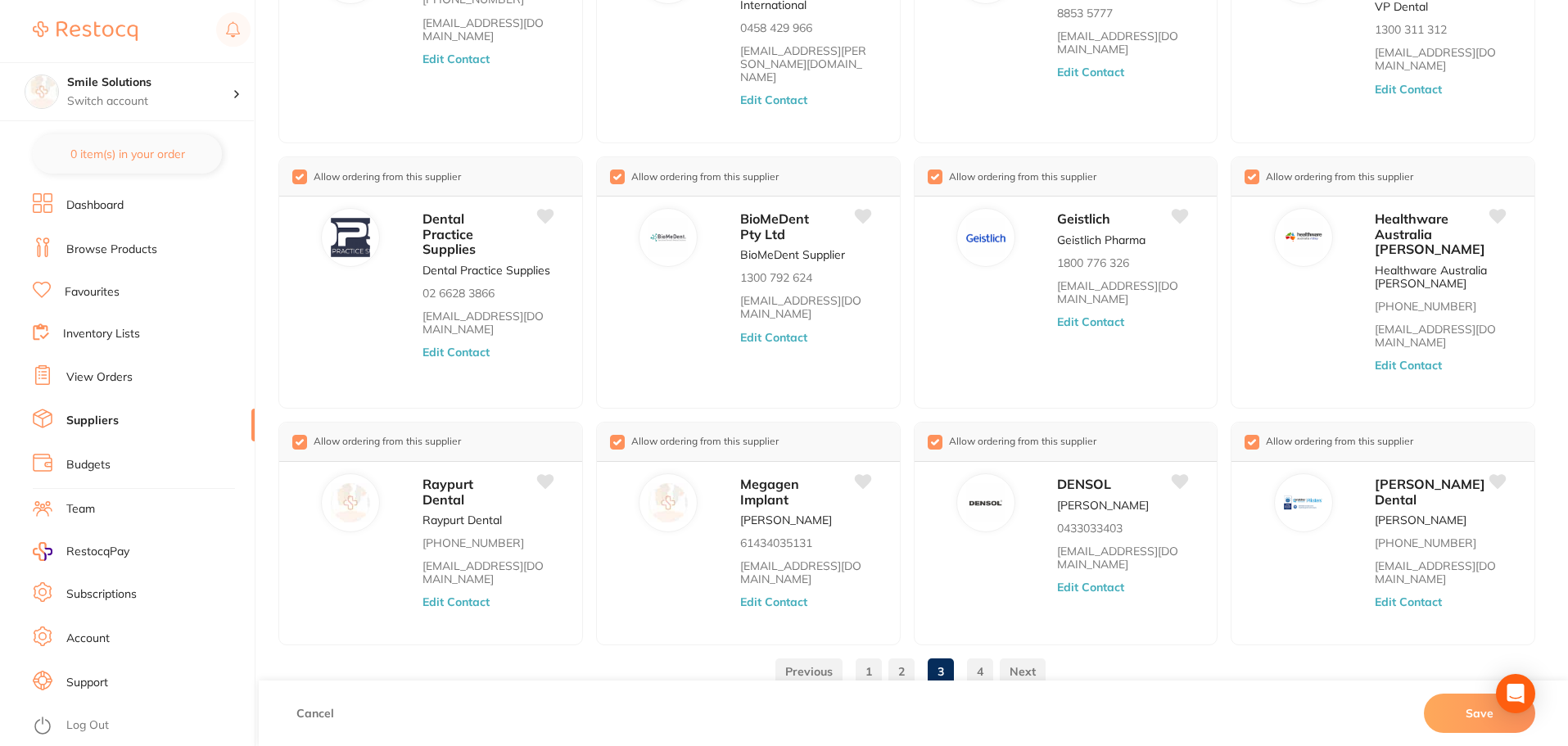
click at [976, 664] on link "4" at bounding box center [981, 671] width 26 height 32
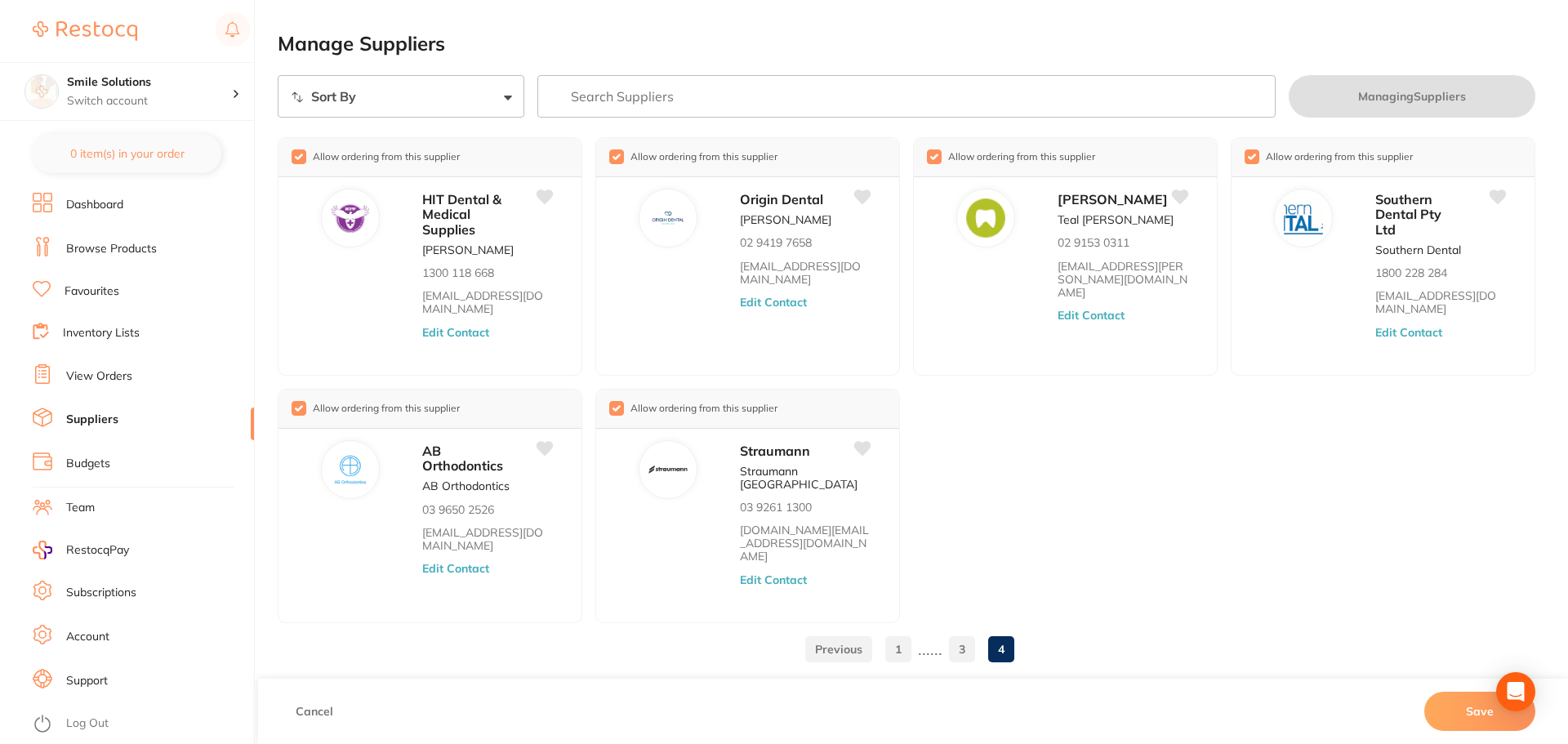
click at [902, 633] on link "1" at bounding box center [898, 649] width 26 height 32
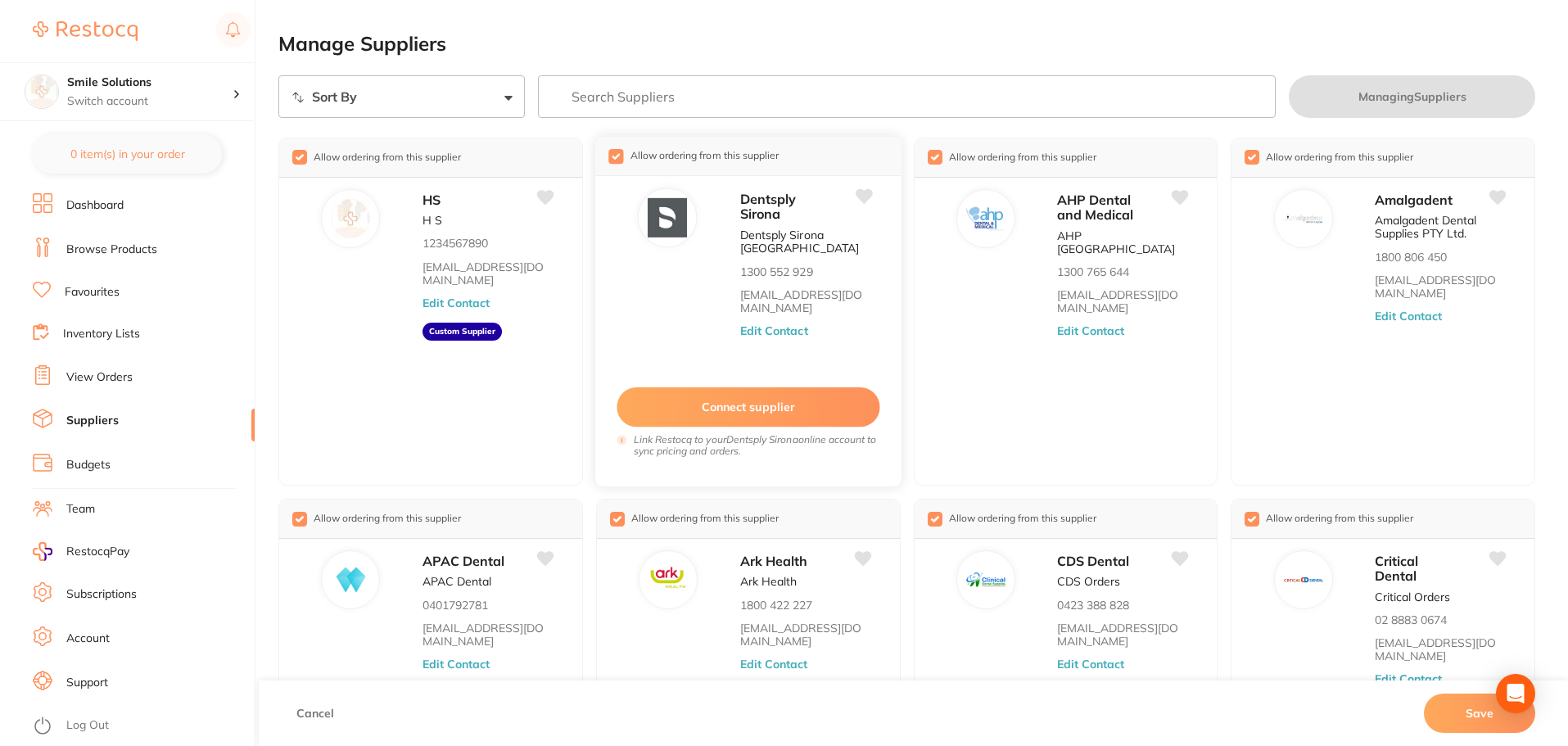
click at [750, 399] on button "Connect supplier" at bounding box center [748, 407] width 263 height 40
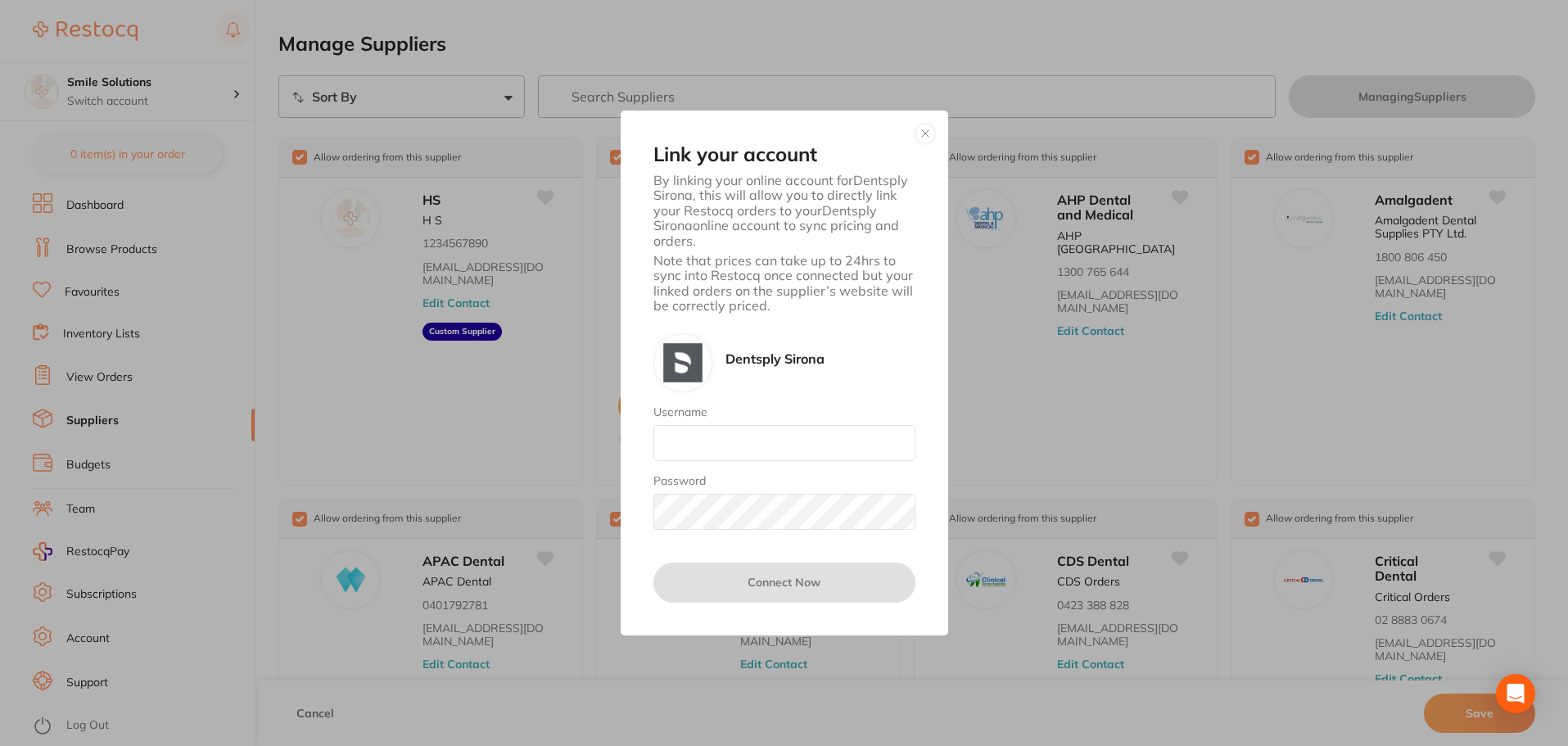
click at [927, 133] on button "button" at bounding box center [925, 133] width 19 height 19
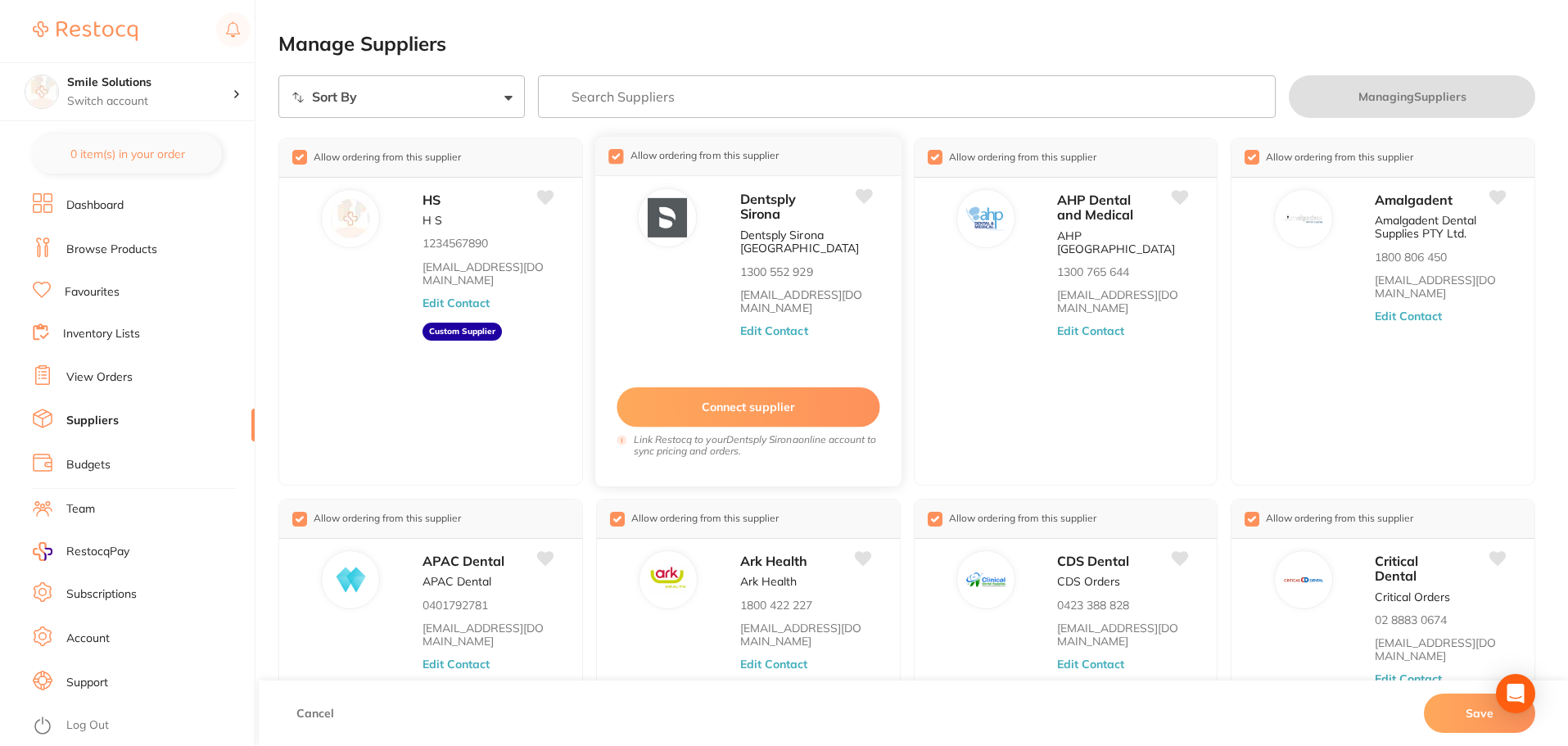
click at [625, 440] on circle at bounding box center [621, 440] width 10 height 10
click at [620, 441] on circle at bounding box center [621, 440] width 10 height 10
click at [474, 323] on aside "Custom Supplier" at bounding box center [463, 332] width 81 height 18
click at [475, 297] on button "Edit Contact" at bounding box center [457, 303] width 68 height 13
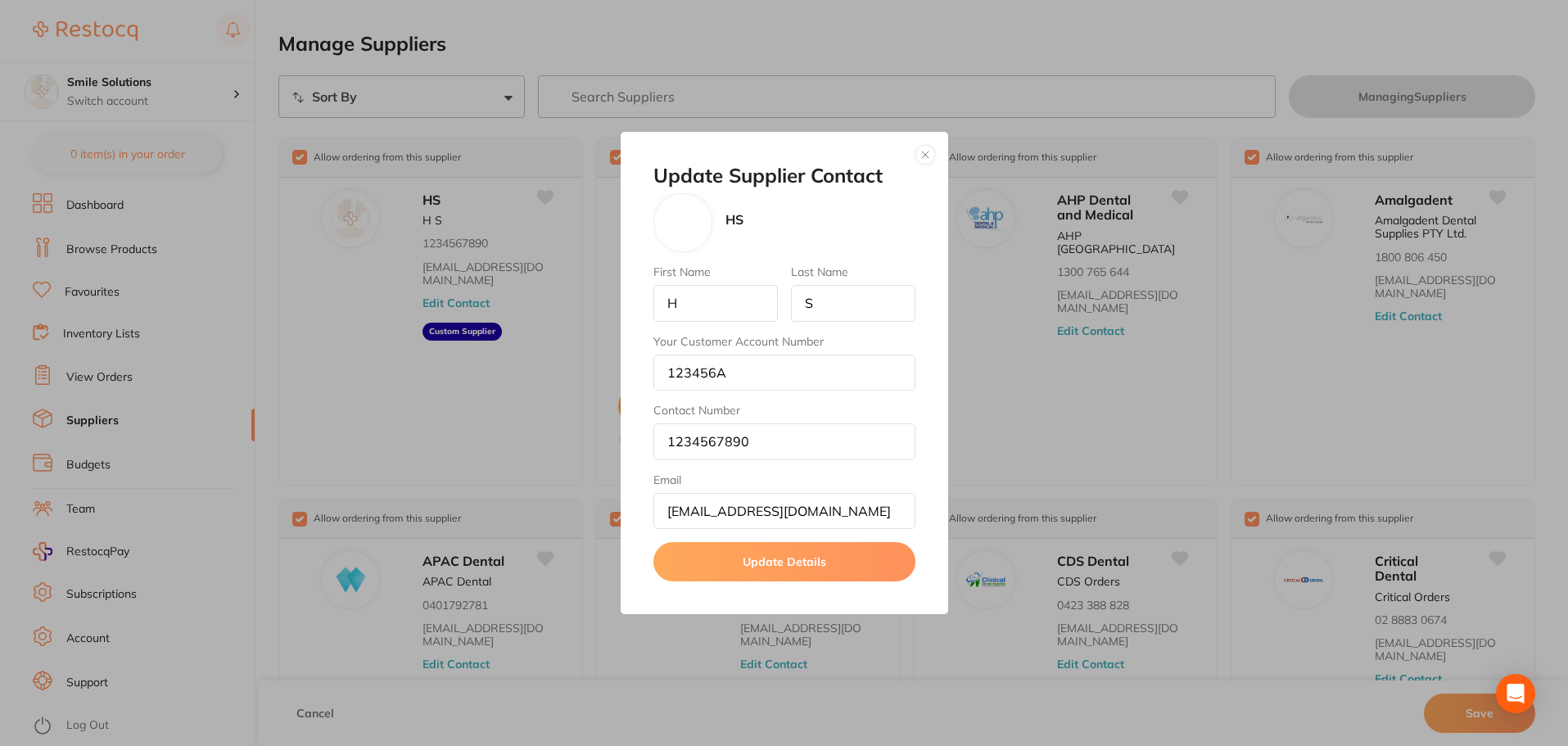
click at [927, 153] on button "button" at bounding box center [925, 155] width 19 height 19
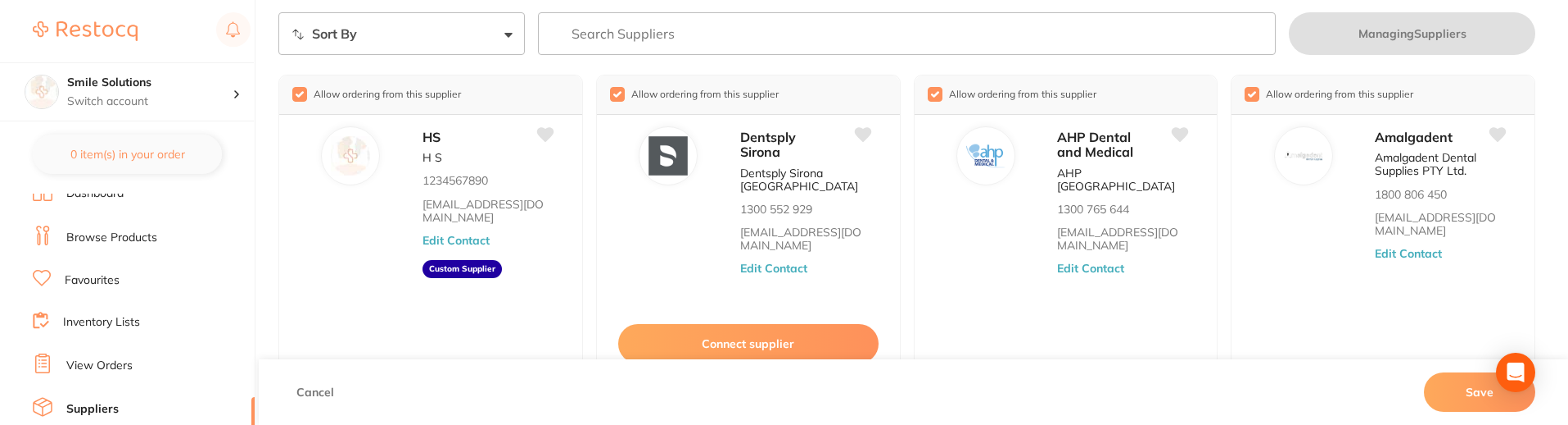
scroll to position [82, 0]
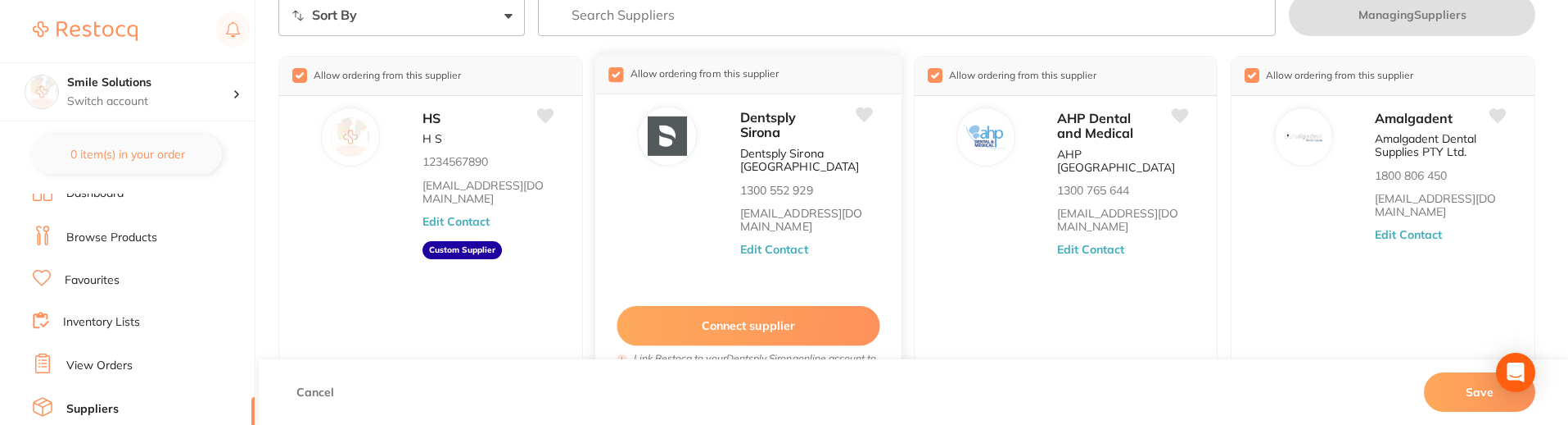
click at [727, 315] on button "Connect supplier" at bounding box center [748, 326] width 263 height 40
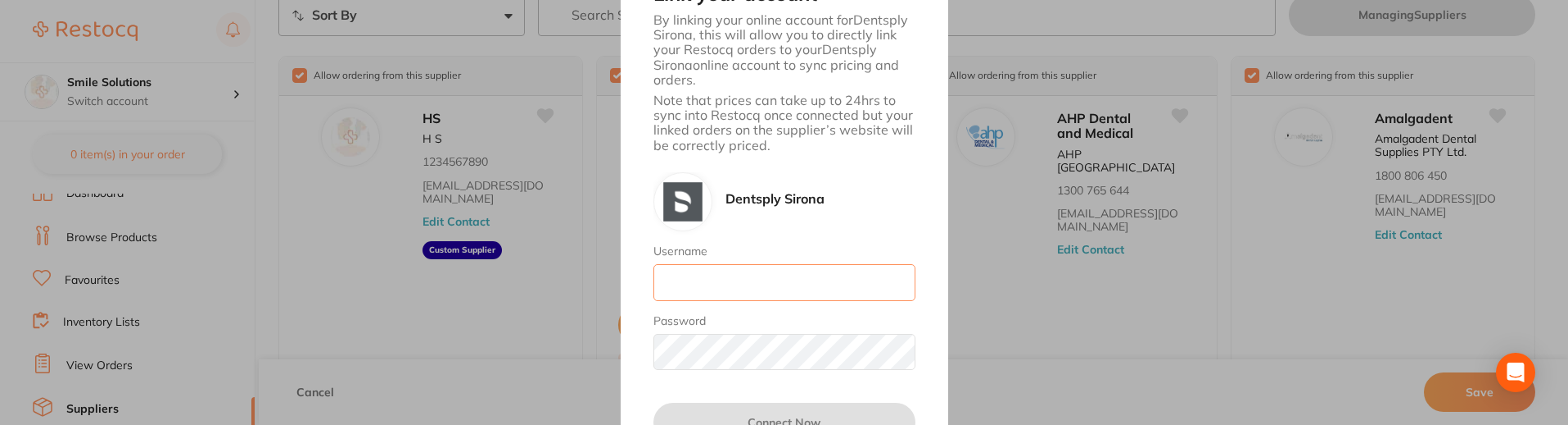
click at [730, 280] on input "Username" at bounding box center [784, 281] width 262 height 36
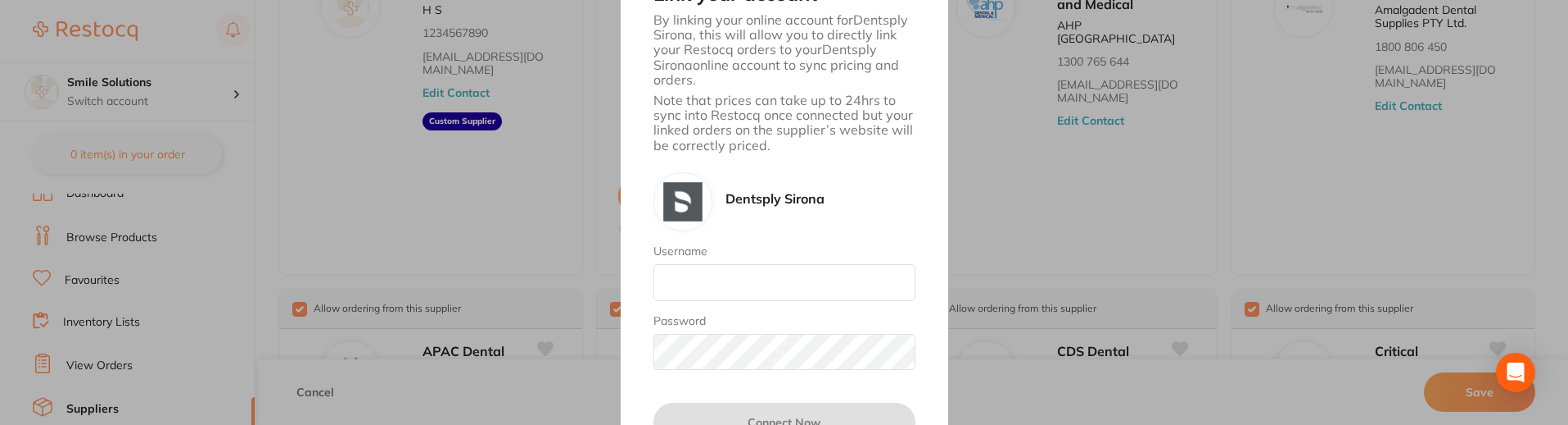
scroll to position [328, 0]
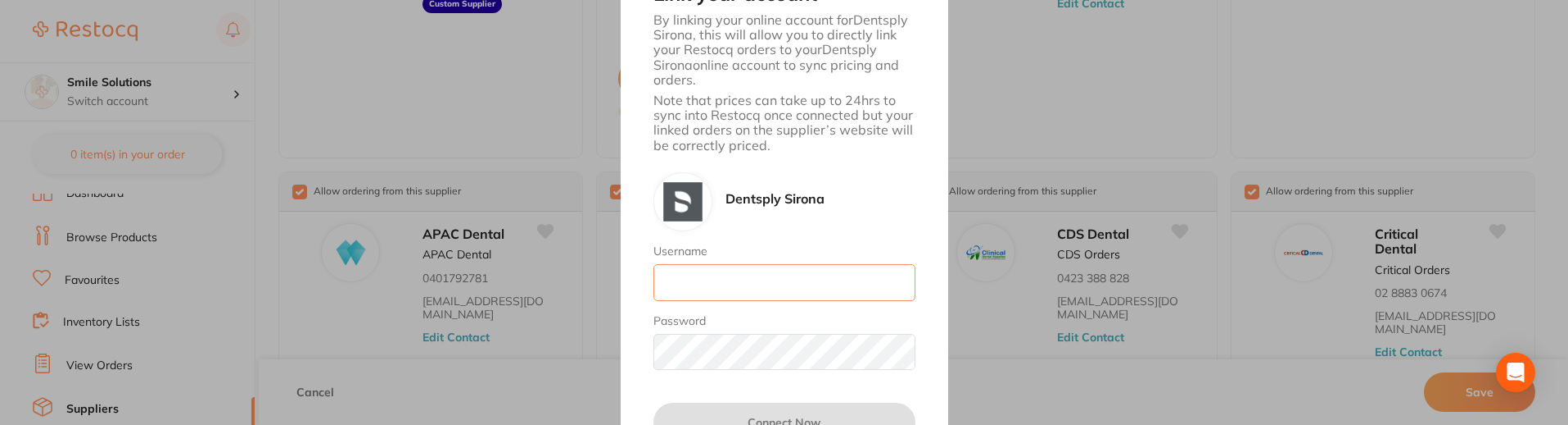
click at [768, 296] on input "Username" at bounding box center [784, 281] width 262 height 36
type input "[EMAIL_ADDRESS][DOMAIN_NAME]"
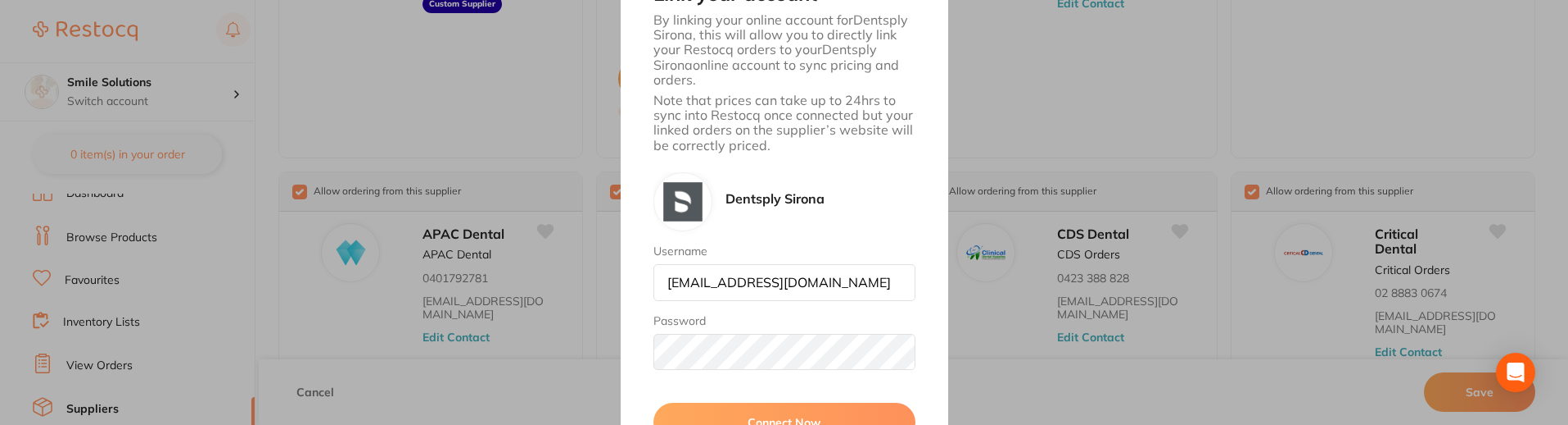
click at [761, 406] on button "Connect Now" at bounding box center [784, 421] width 262 height 39
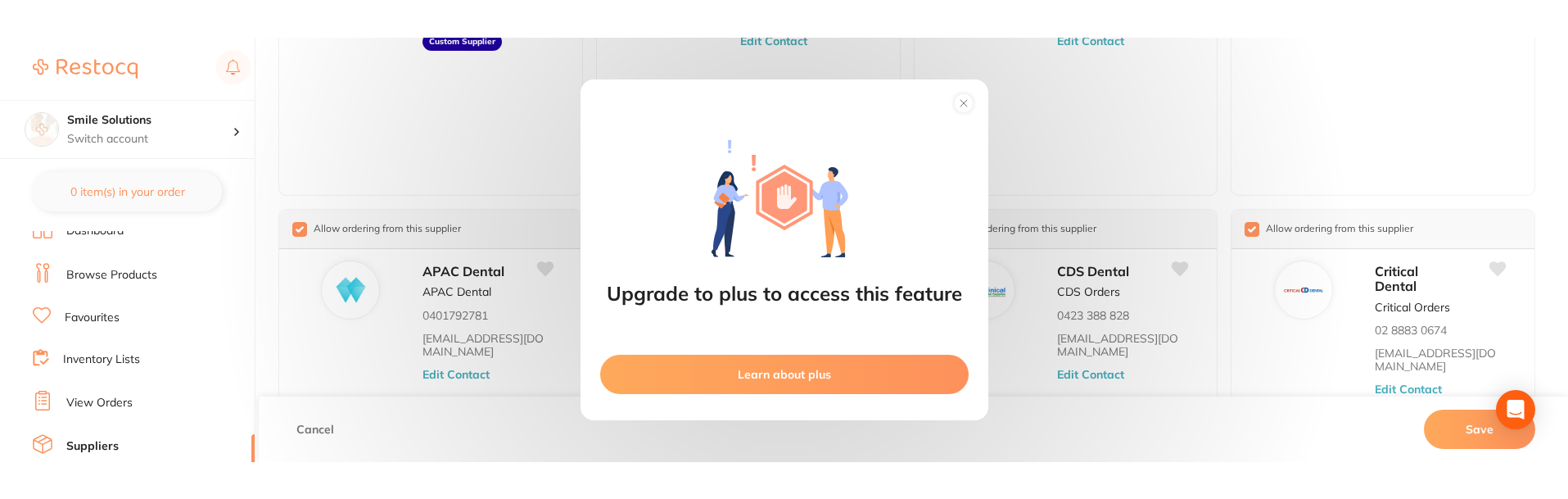
scroll to position [0, 0]
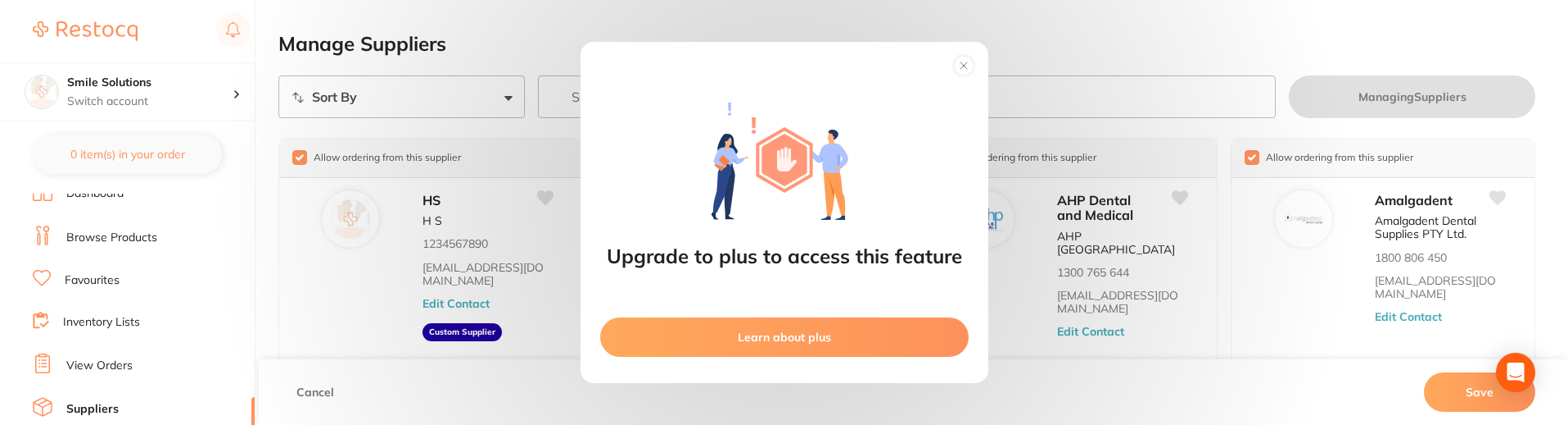
click at [968, 60] on circle at bounding box center [964, 67] width 19 height 19
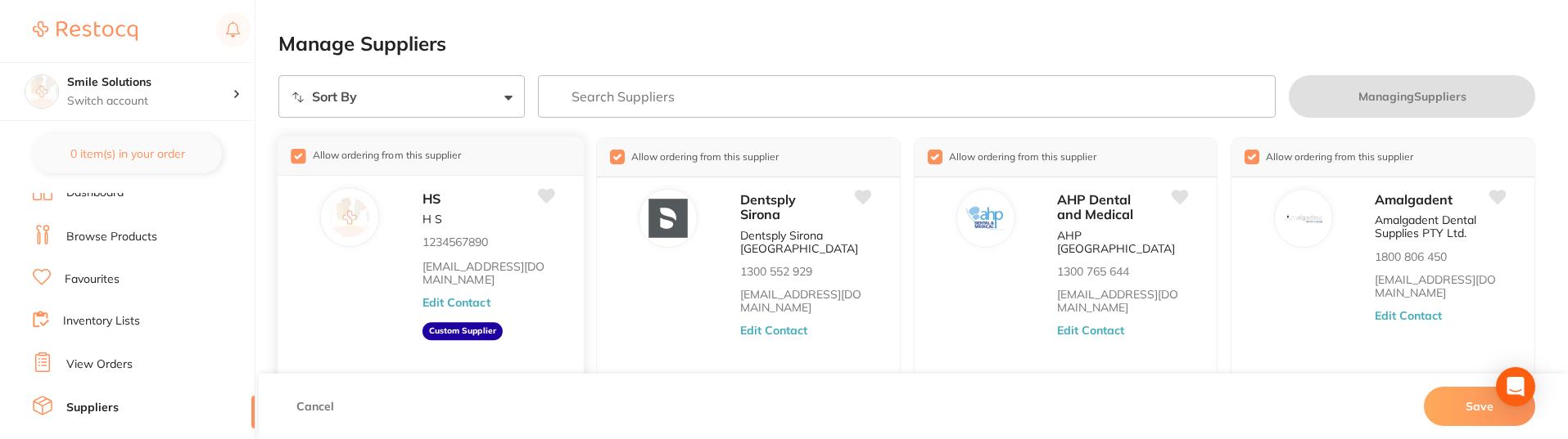
click at [290, 158] on div "Allow ordering from this supplier" at bounding box center [430, 156] width 306 height 39
click at [293, 157] on input "checkbox" at bounding box center [298, 156] width 15 height 15
click at [293, 157] on input "checkbox" at bounding box center [299, 157] width 15 height 15
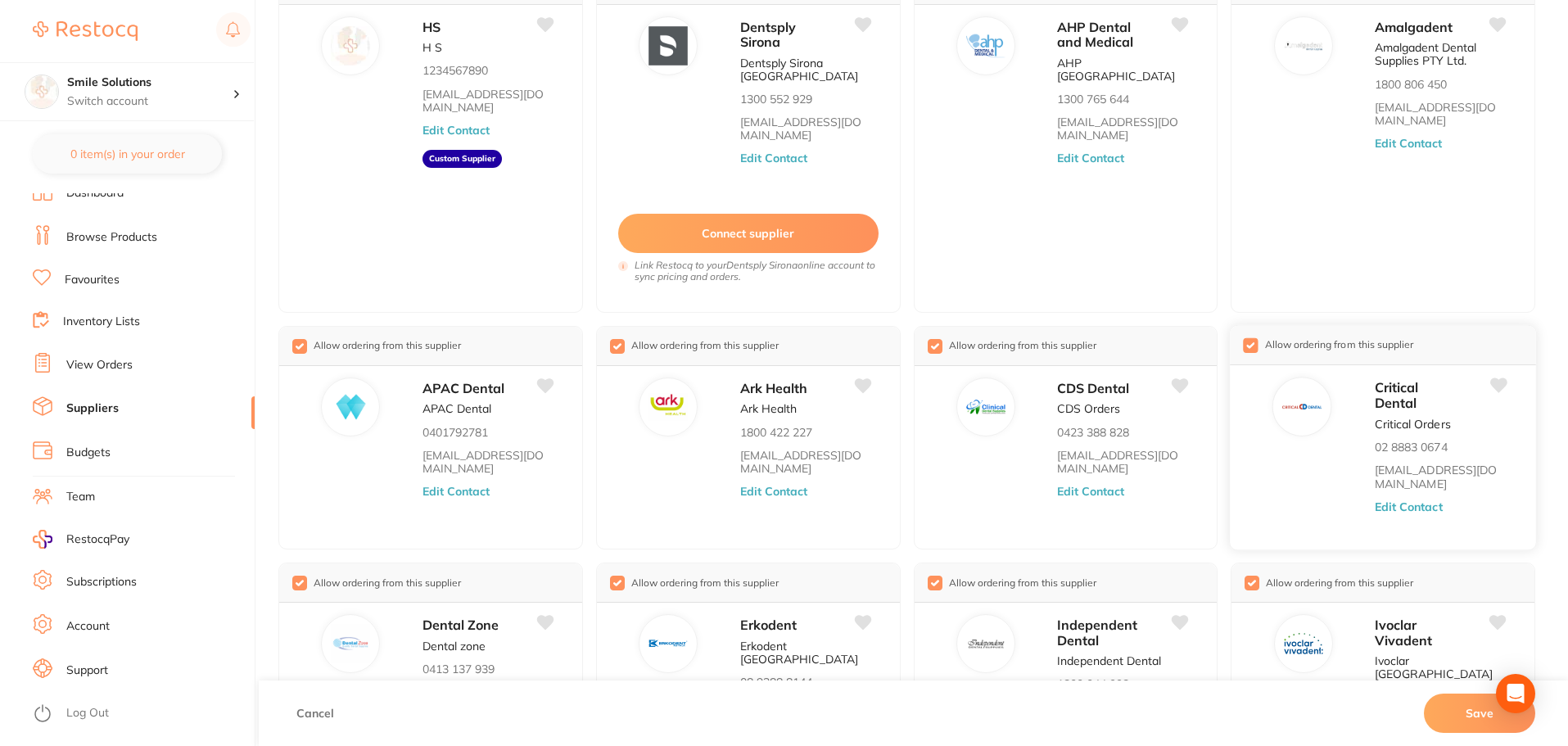
scroll to position [325, 0]
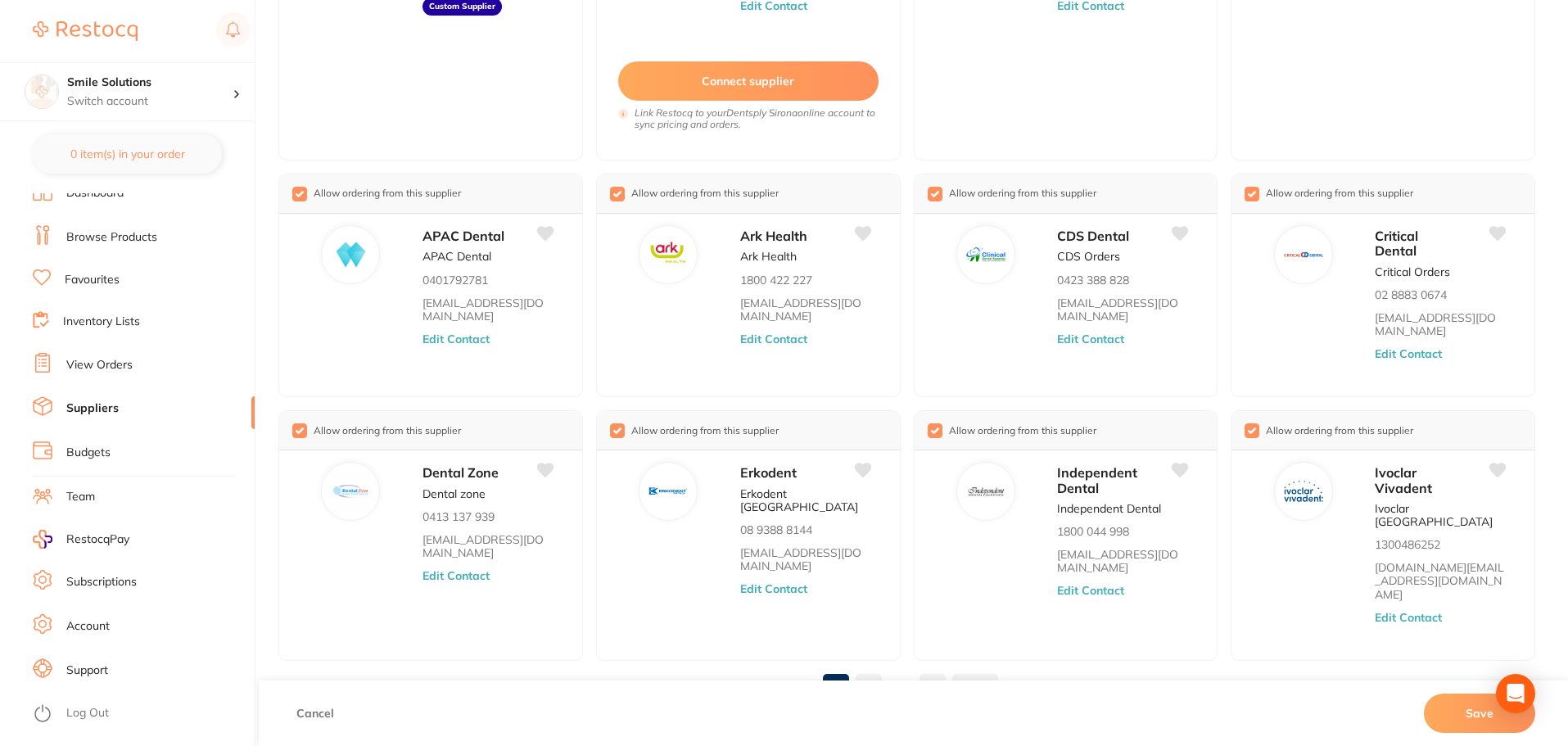
click at [67, 665] on link "Support" at bounding box center [88, 671] width 42 height 17
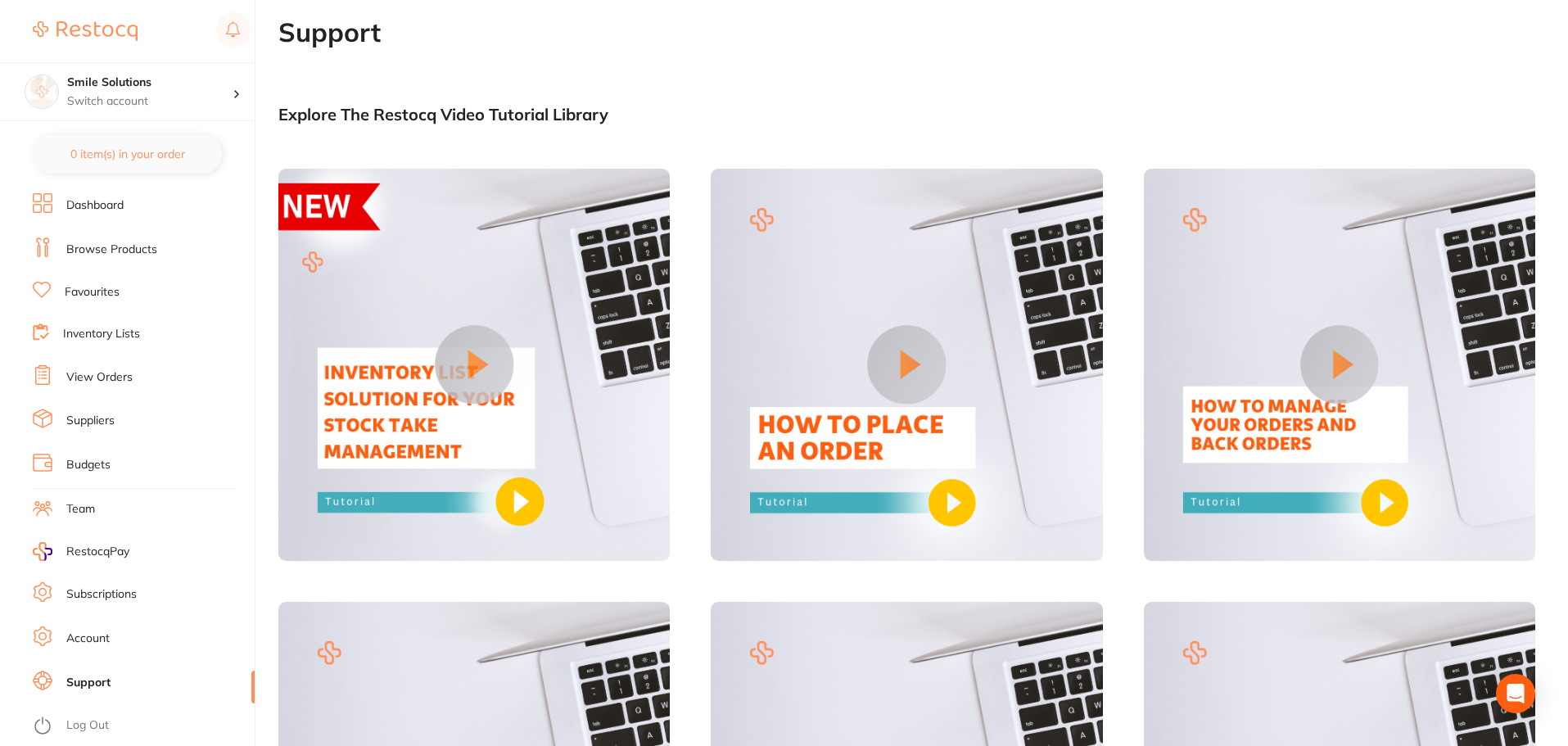
click at [74, 204] on link "Dashboard" at bounding box center [95, 205] width 57 height 17
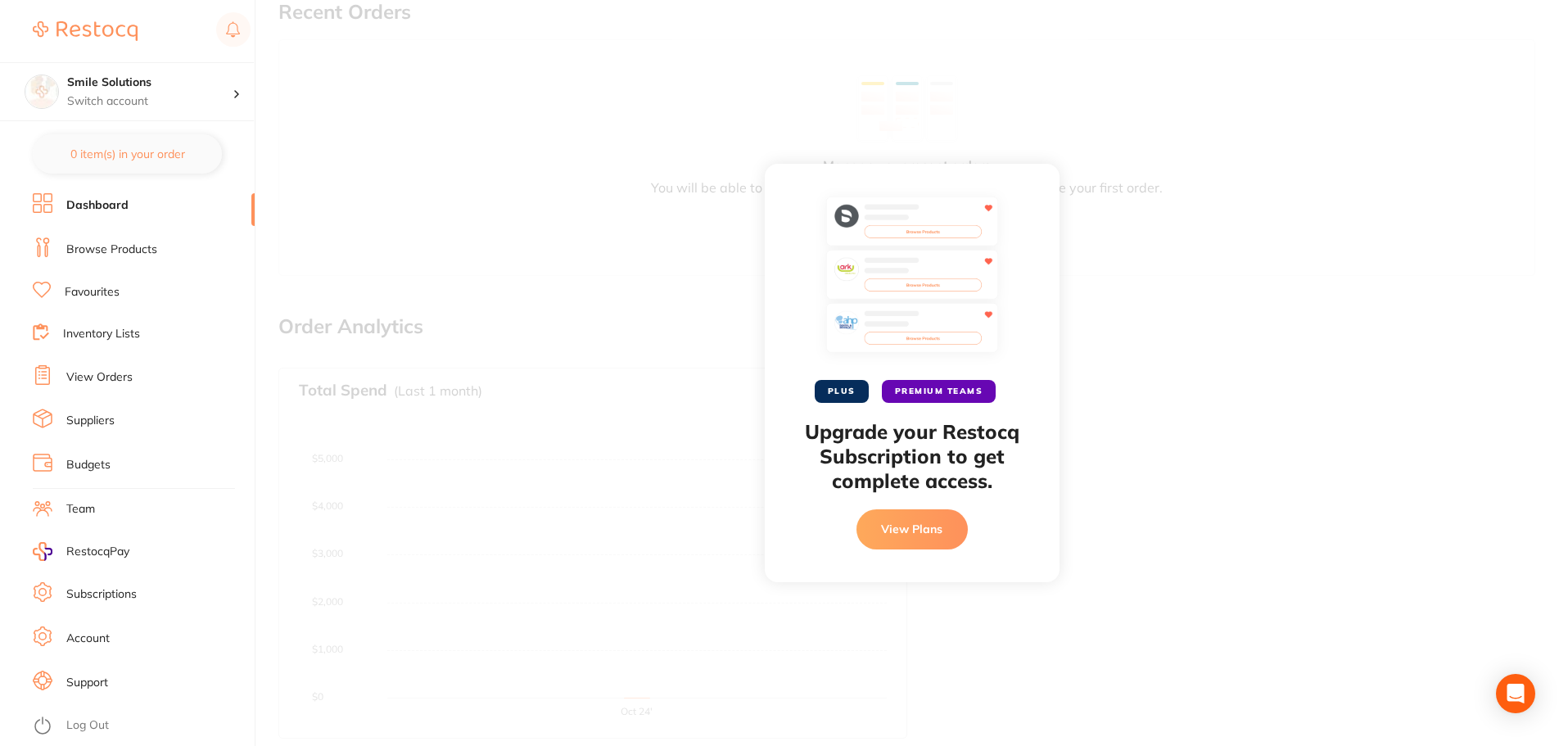
scroll to position [511, 0]
click at [123, 247] on link "Browse Products" at bounding box center [112, 250] width 91 height 17
click at [102, 283] on li "Favourites" at bounding box center [144, 292] width 222 height 22
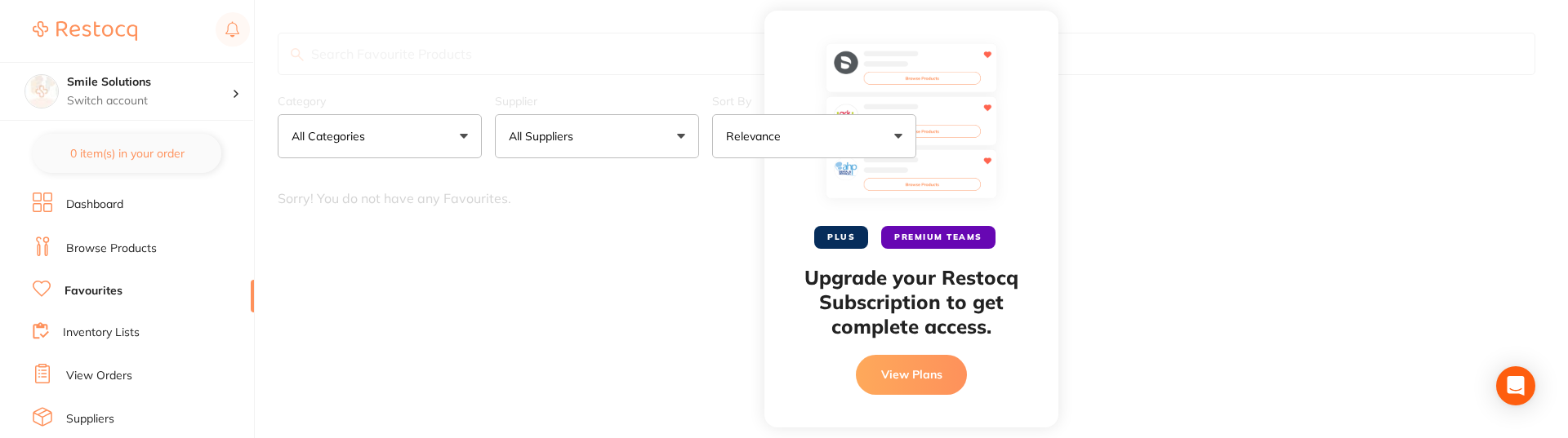
click at [100, 241] on link "Browse Products" at bounding box center [112, 249] width 91 height 17
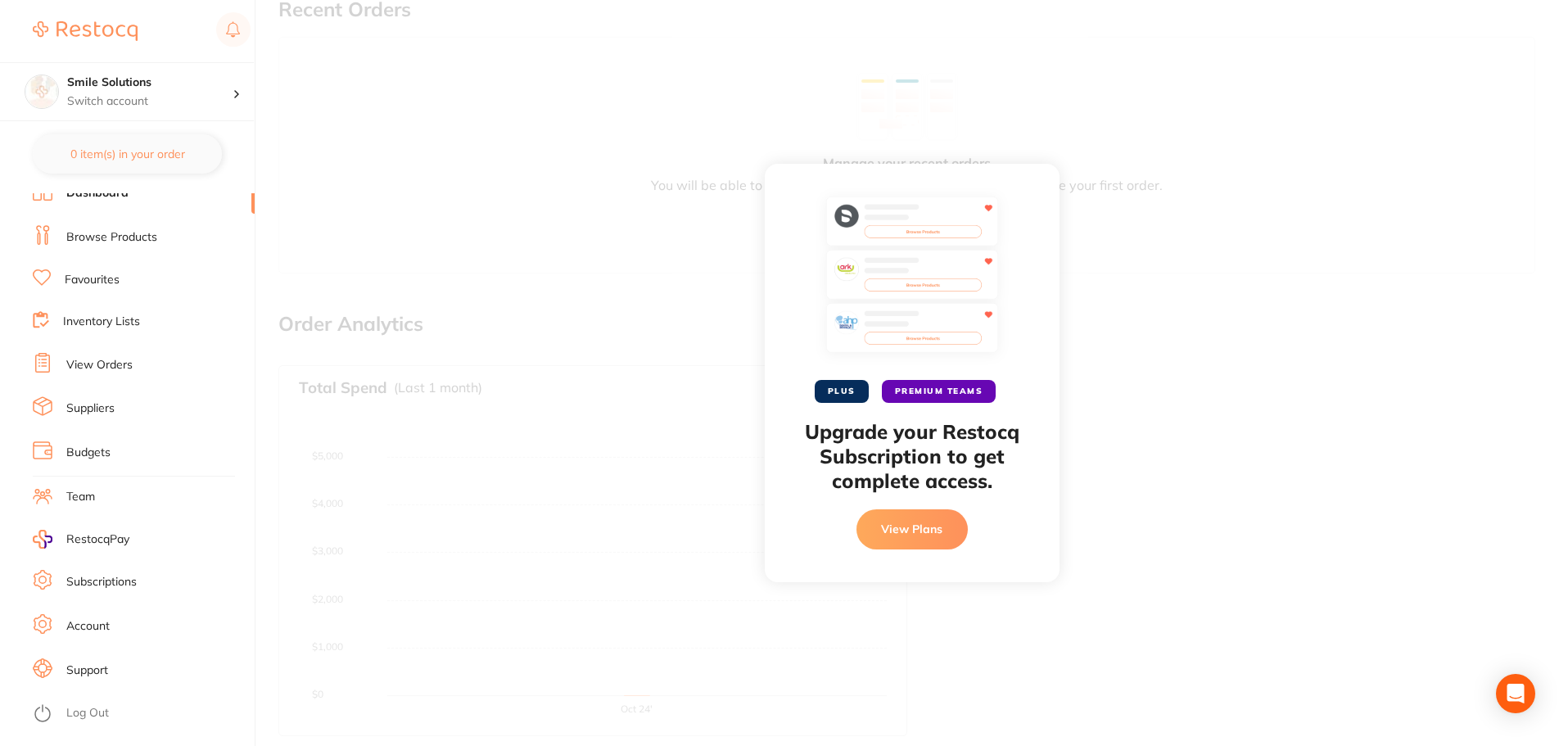
scroll to position [511, 0]
click at [123, 717] on li "Log Out" at bounding box center [141, 714] width 217 height 25
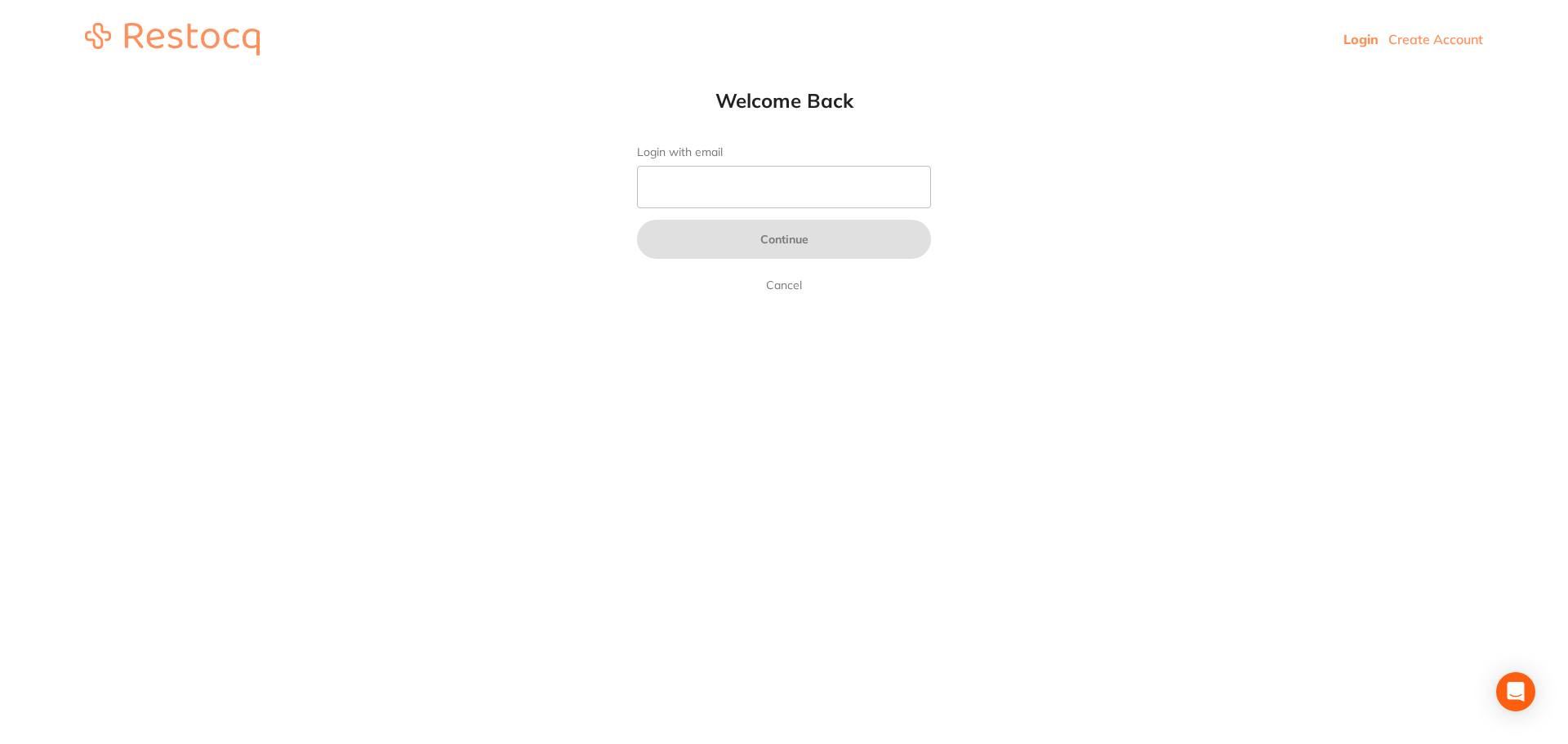
click at [788, 280] on link "Cancel" at bounding box center [784, 285] width 43 height 19
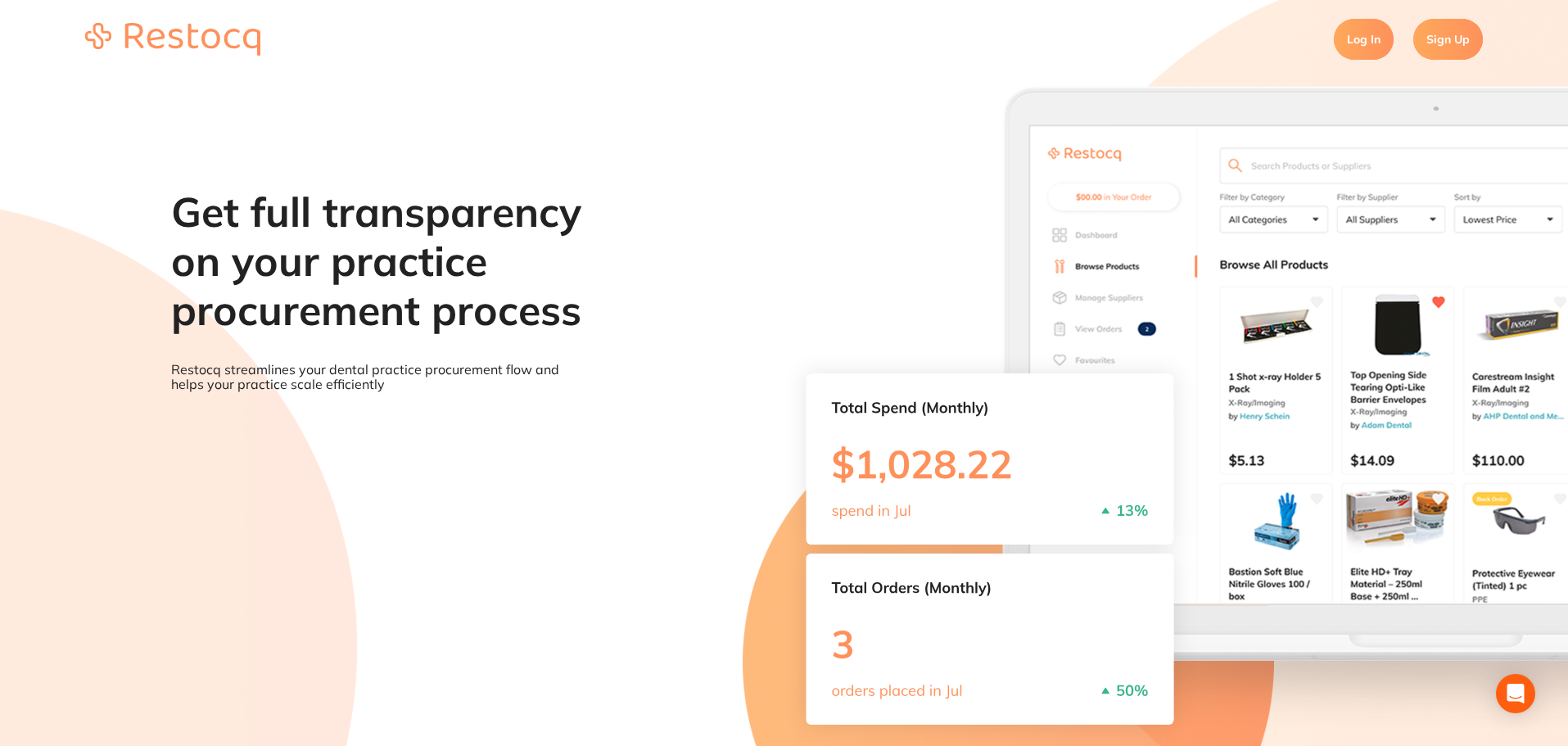
click at [1460, 45] on link "Sign Up" at bounding box center [1449, 39] width 70 height 41
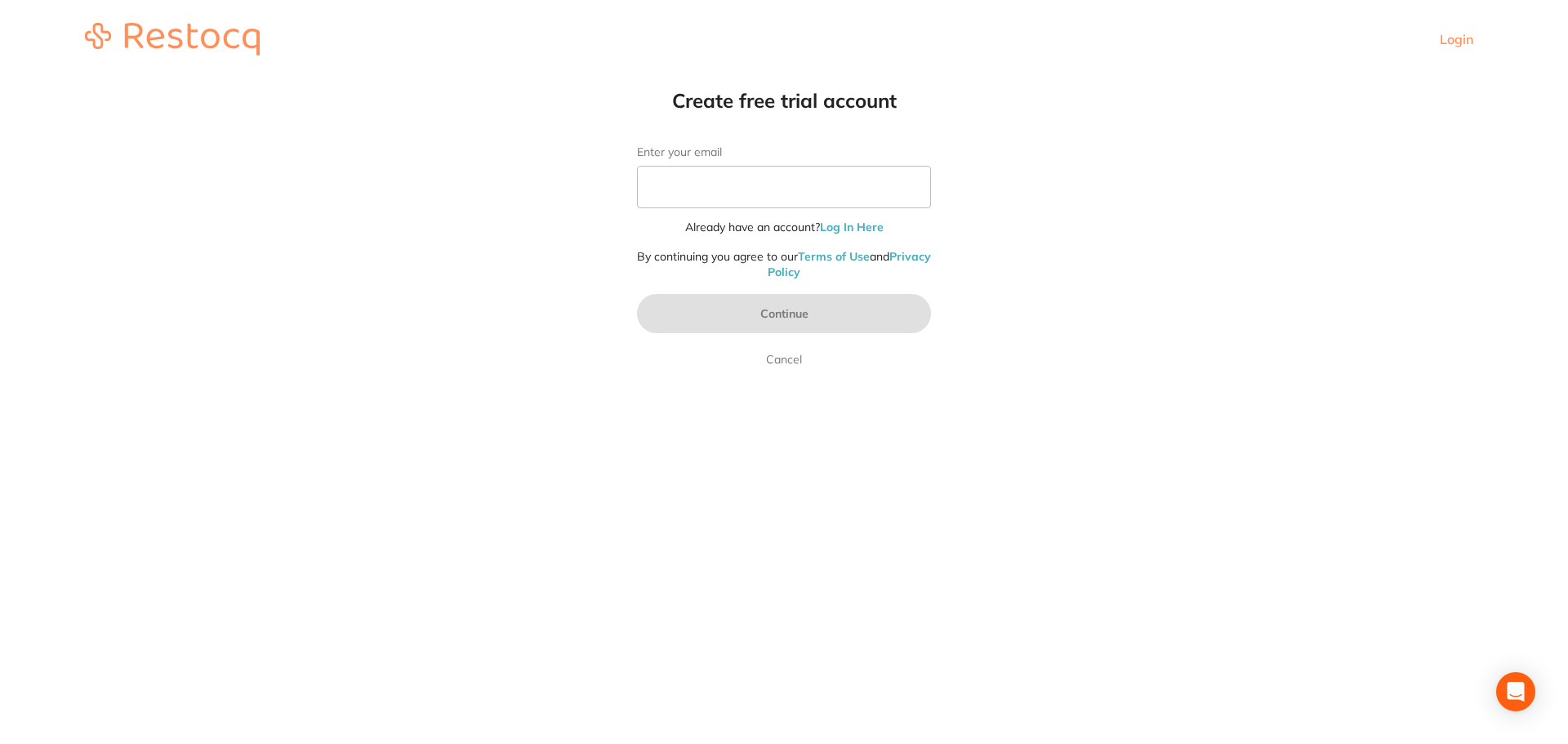
click at [803, 272] on link "Privacy Policy" at bounding box center [849, 265] width 163 height 31
click at [858, 255] on link "Terms of Use" at bounding box center [834, 256] width 72 height 15
click at [173, 39] on img at bounding box center [172, 38] width 175 height 32
click at [251, 40] on img at bounding box center [172, 38] width 175 height 32
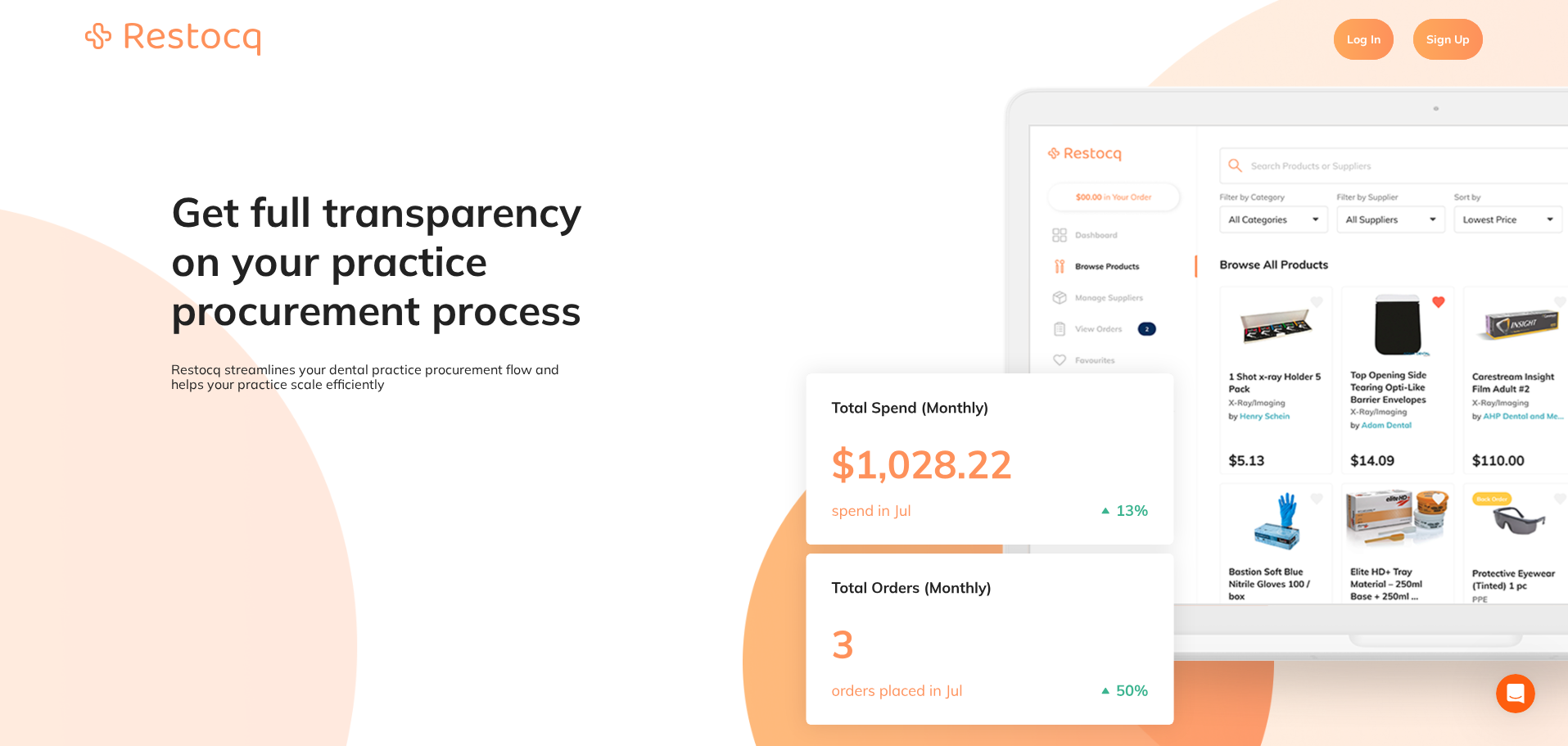
drag, startPoint x: 234, startPoint y: 0, endPoint x: 242, endPoint y: 45, distance: 45.7
click at [242, 45] on img at bounding box center [172, 39] width 175 height 32
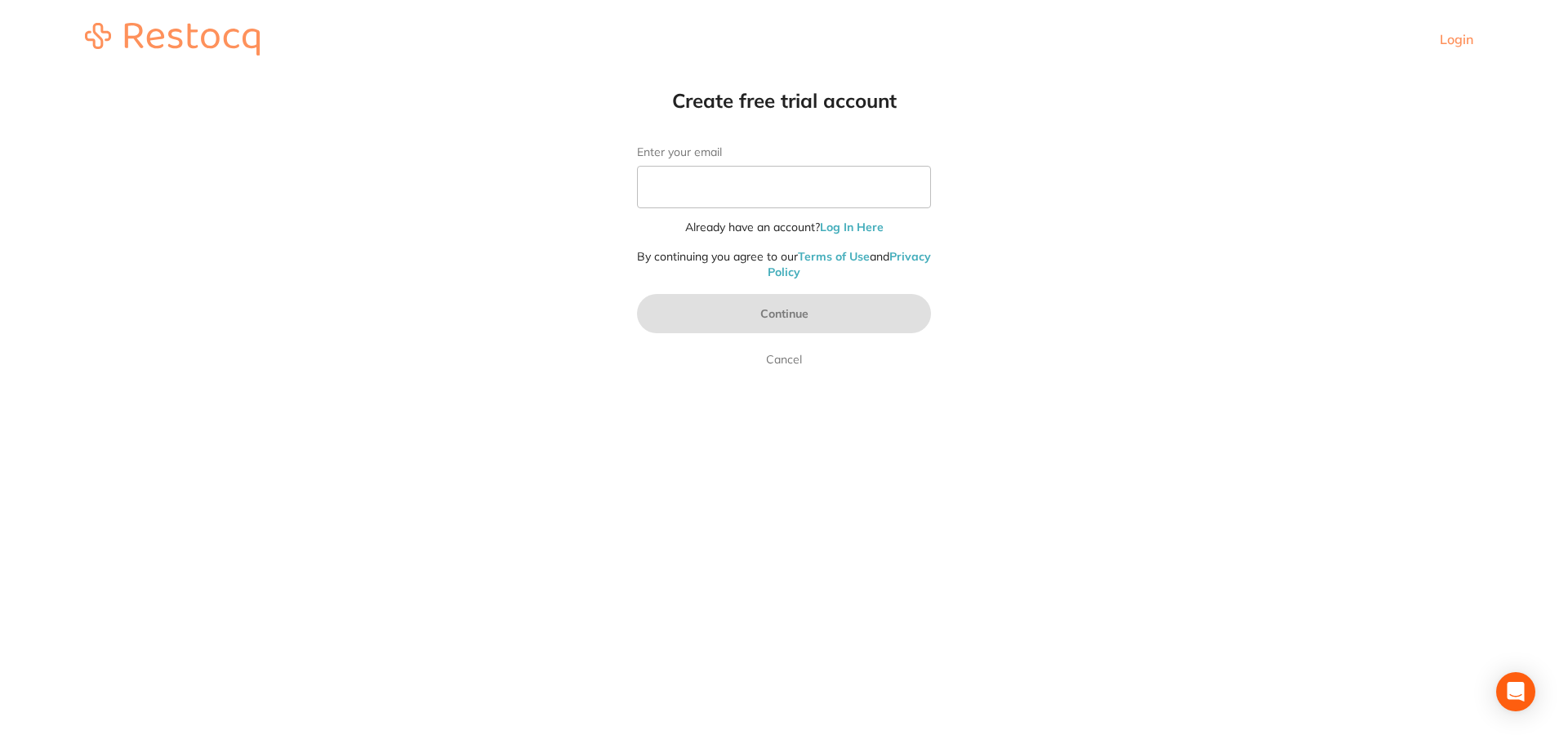
click at [767, 270] on link "Privacy Policy" at bounding box center [849, 265] width 163 height 31
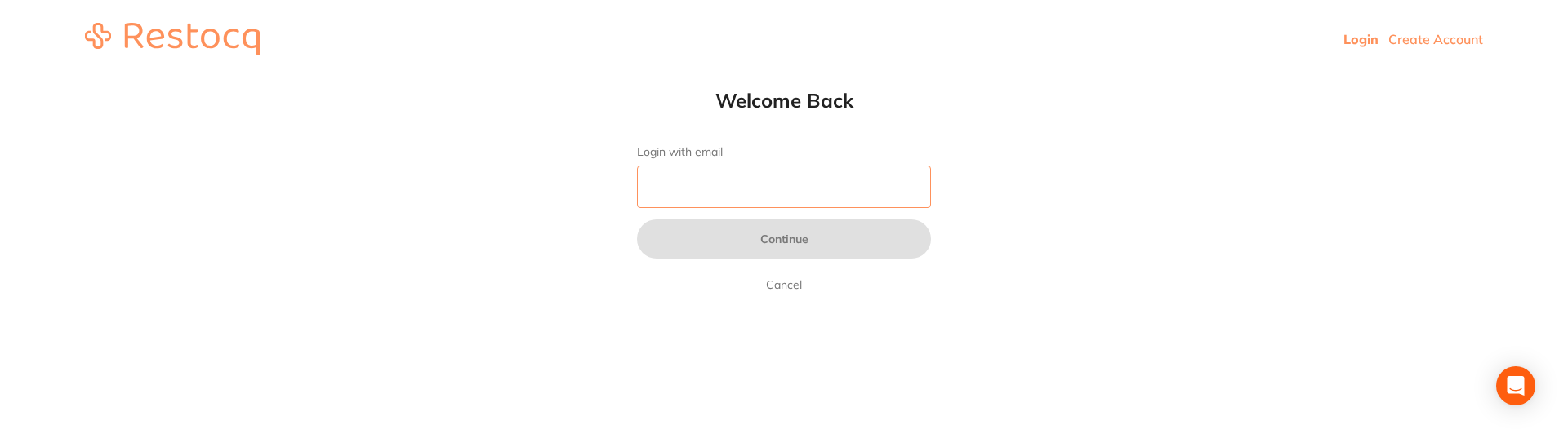
click at [692, 193] on input "Login with email" at bounding box center [784, 187] width 294 height 43
type input "[EMAIL_ADDRESS][DOMAIN_NAME]"
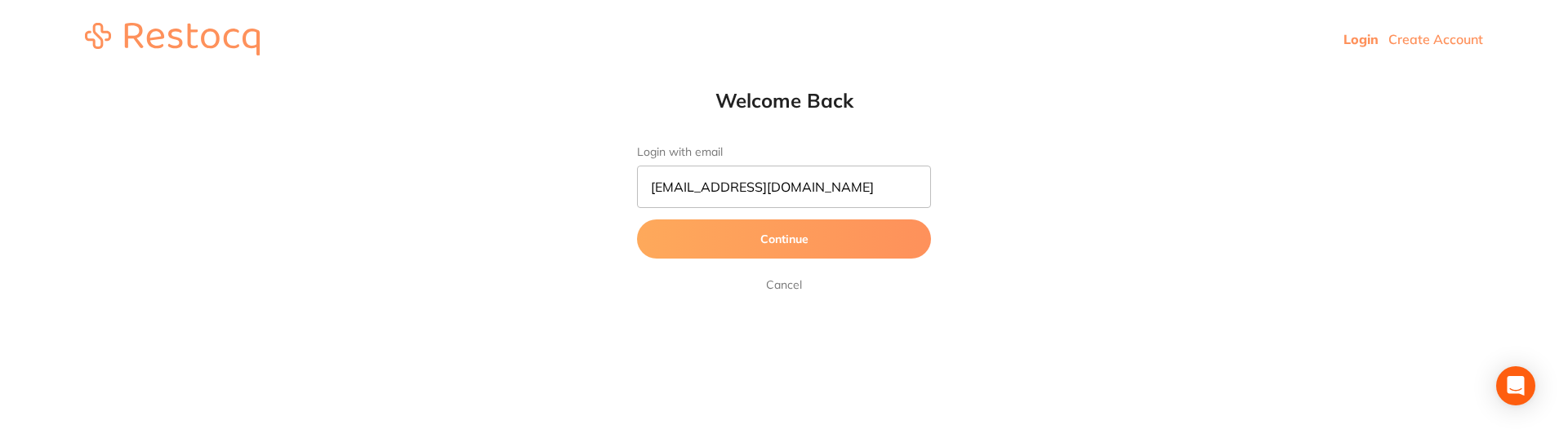
click at [758, 264] on form "Login with email [EMAIL_ADDRESS][DOMAIN_NAME] Continue Cancel" at bounding box center [784, 220] width 294 height 149
click at [774, 246] on button "Continue" at bounding box center [784, 239] width 294 height 39
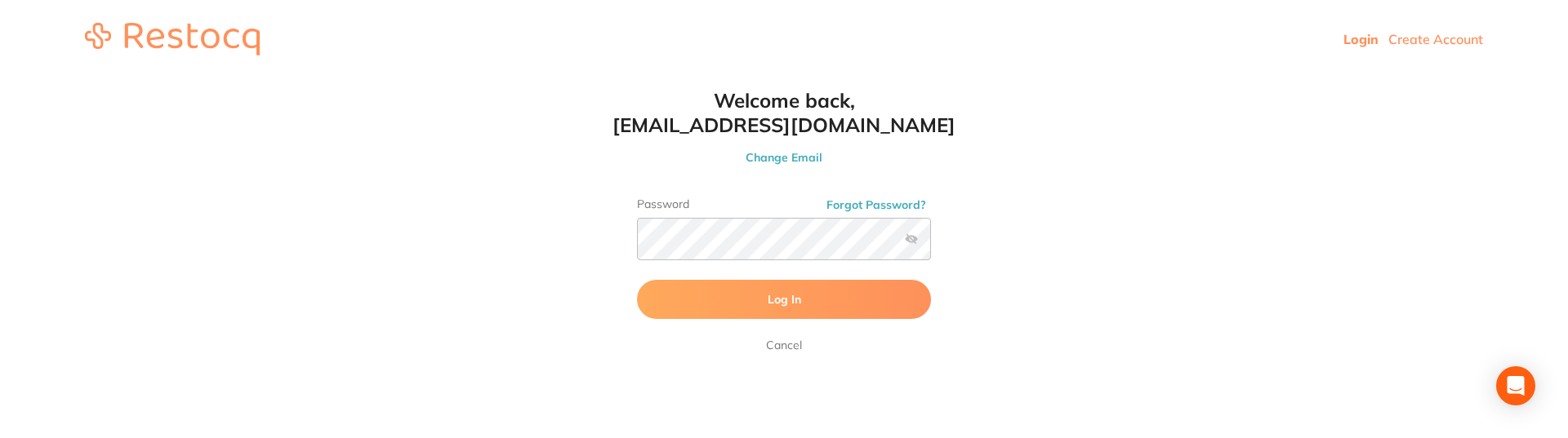
click at [761, 292] on button "Log In" at bounding box center [784, 299] width 294 height 39
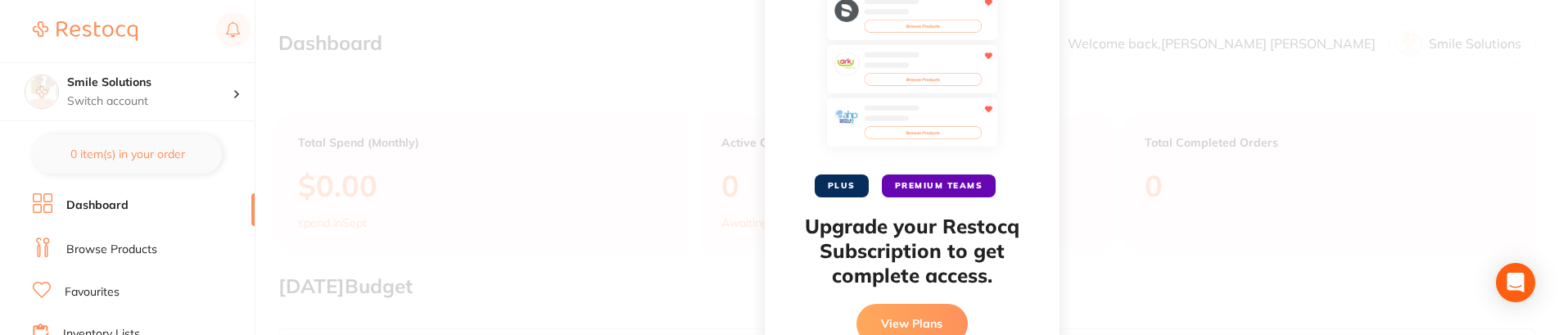
click at [669, 192] on div "PLUS PREMIUM TEAMS Upgrade your Restocq Subscription to get complete access. Vi…" at bounding box center [912, 167] width 1313 height 335
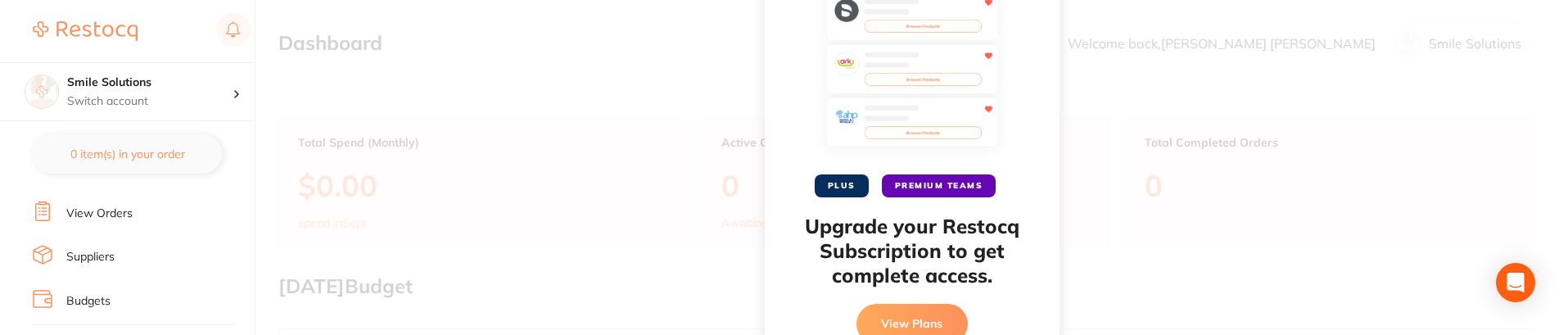
click at [90, 257] on link "Suppliers" at bounding box center [90, 256] width 48 height 17
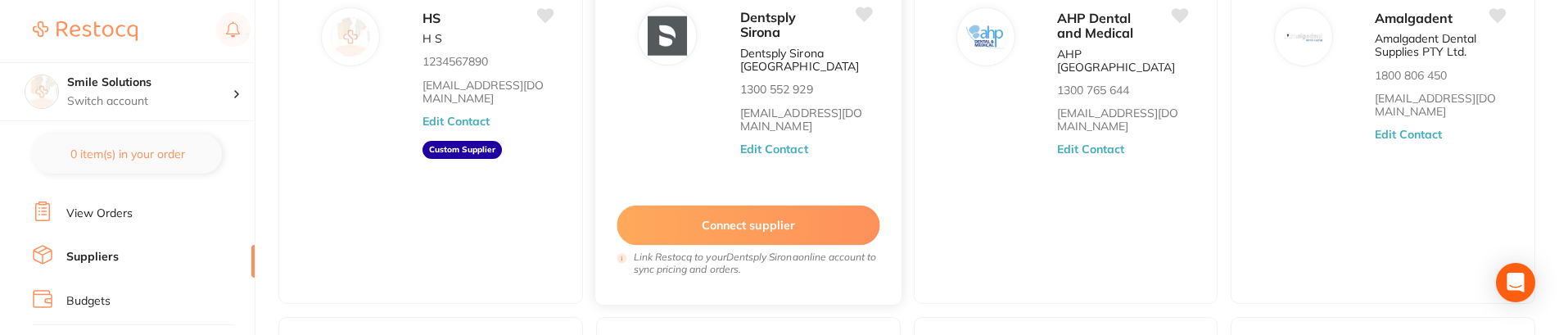
scroll to position [164, 0]
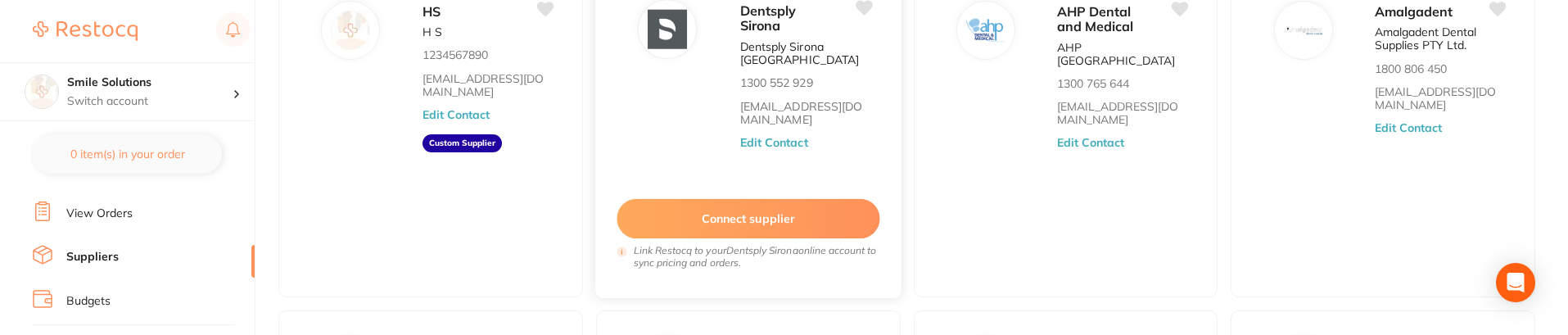
click at [710, 220] on button "Connect supplier" at bounding box center [748, 219] width 263 height 40
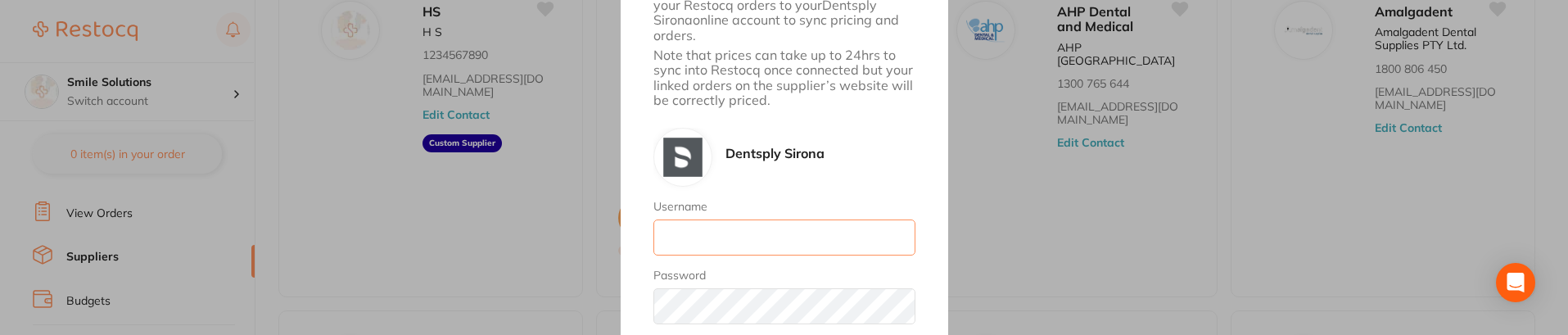
drag, startPoint x: 789, startPoint y: 254, endPoint x: 787, endPoint y: 243, distance: 11.2
click at [789, 253] on input "Username" at bounding box center [784, 237] width 262 height 36
type input "[EMAIL_ADDRESS][DOMAIN_NAME]"
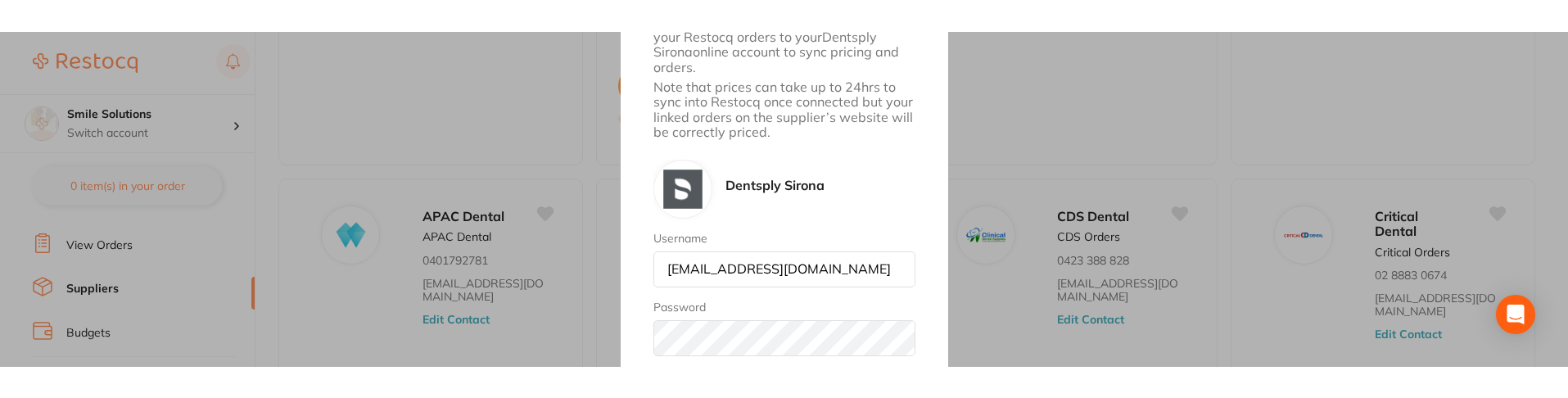
scroll to position [0, 0]
